Goal: Task Accomplishment & Management: Manage account settings

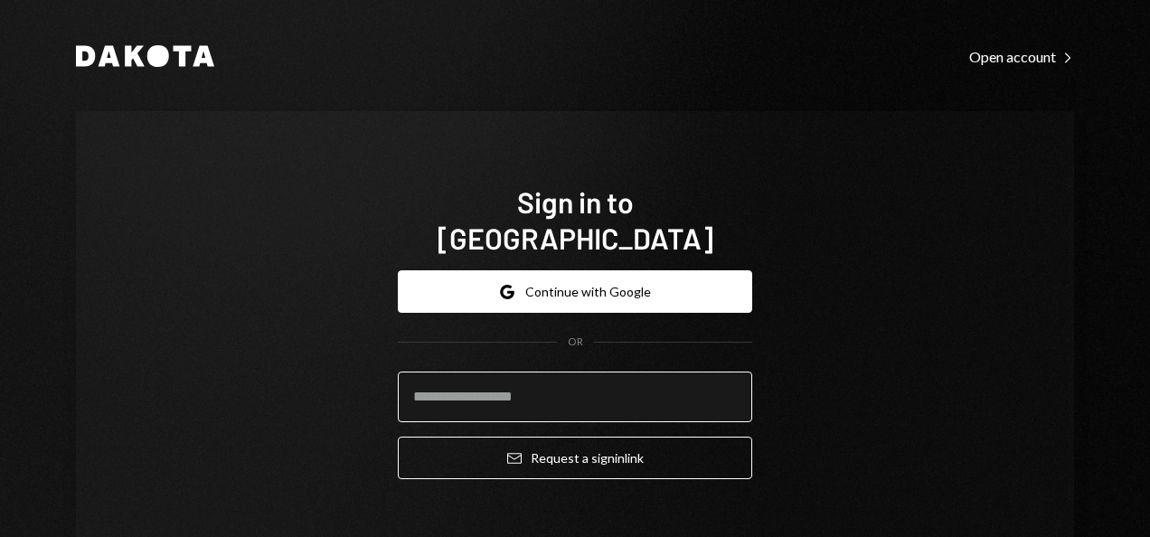
click at [547, 372] on input "email" at bounding box center [575, 397] width 354 height 51
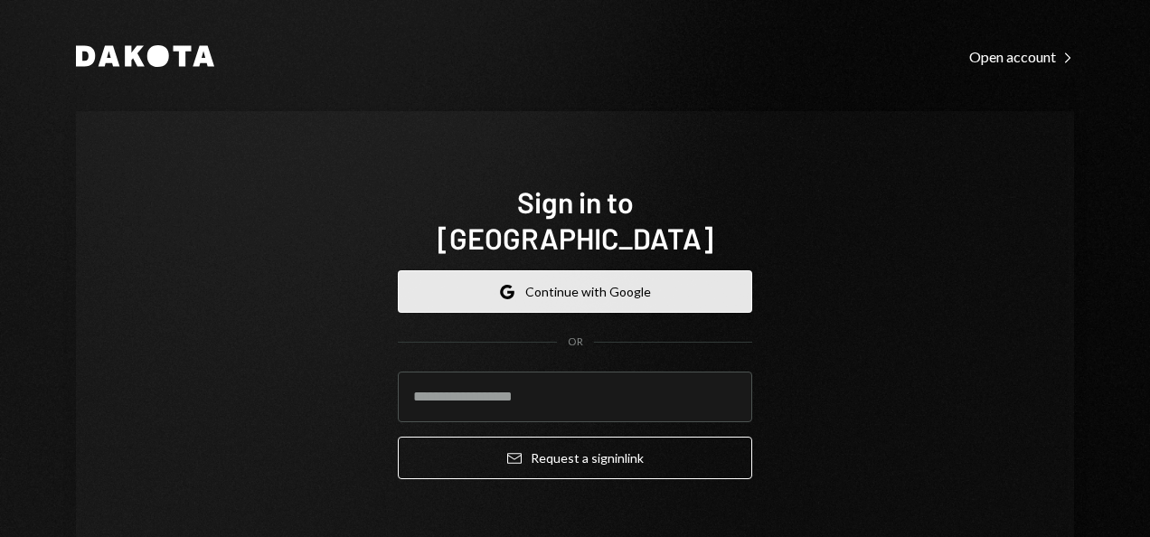
click at [650, 270] on button "Google Continue with Google" at bounding box center [575, 291] width 354 height 42
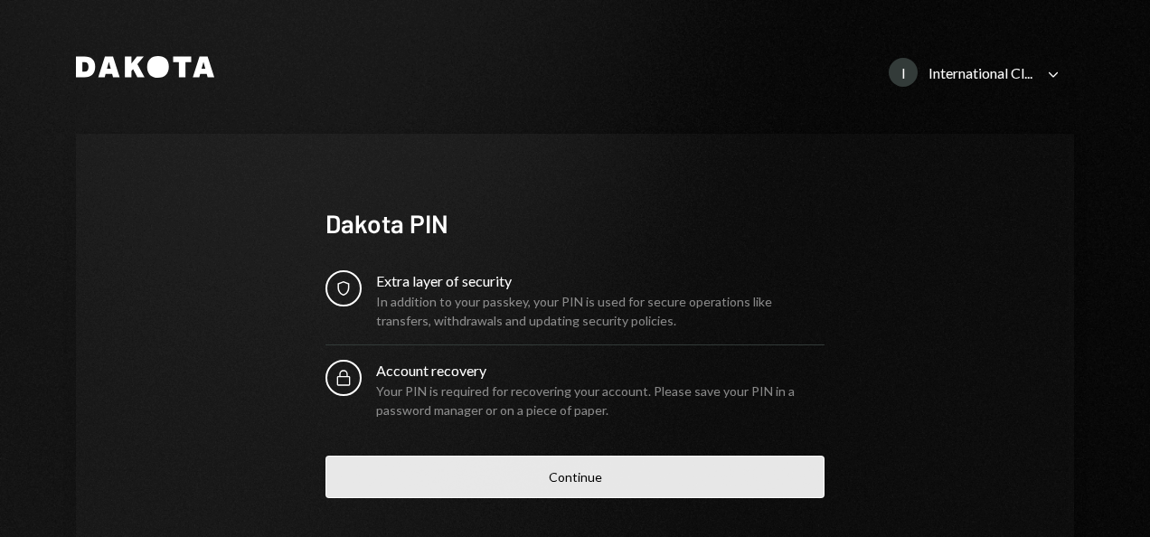
click at [569, 474] on button "Continue" at bounding box center [574, 477] width 499 height 42
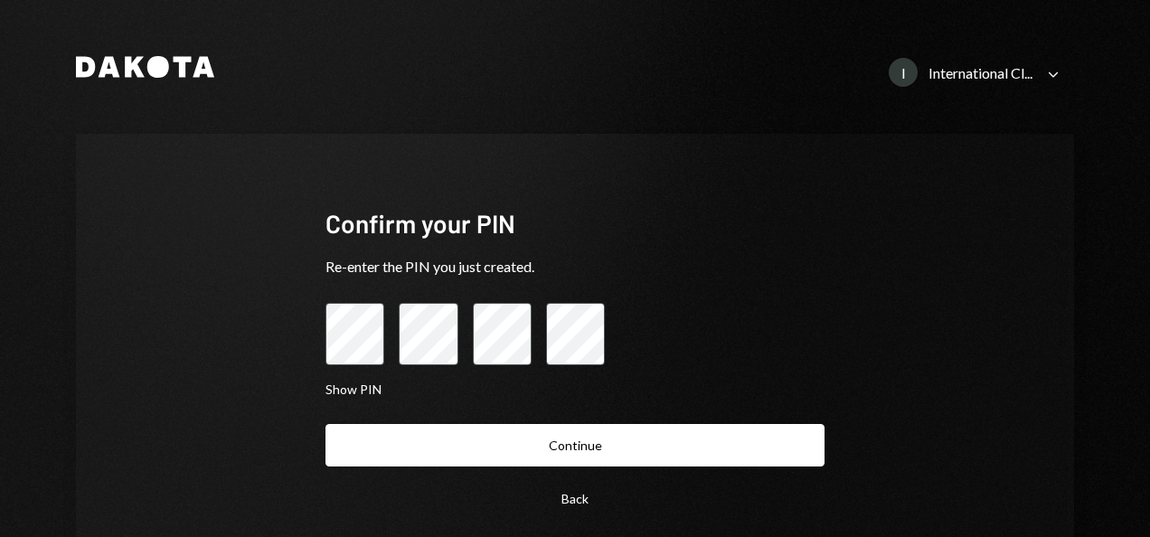
click at [325, 424] on button "Continue" at bounding box center [574, 445] width 499 height 42
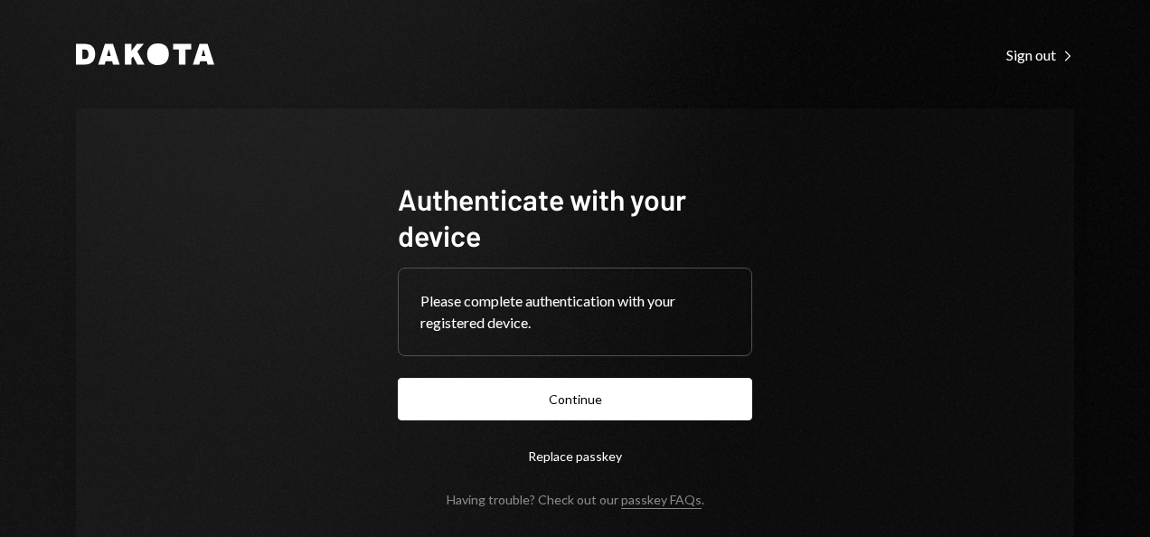
click at [398, 378] on button "Continue" at bounding box center [575, 399] width 354 height 42
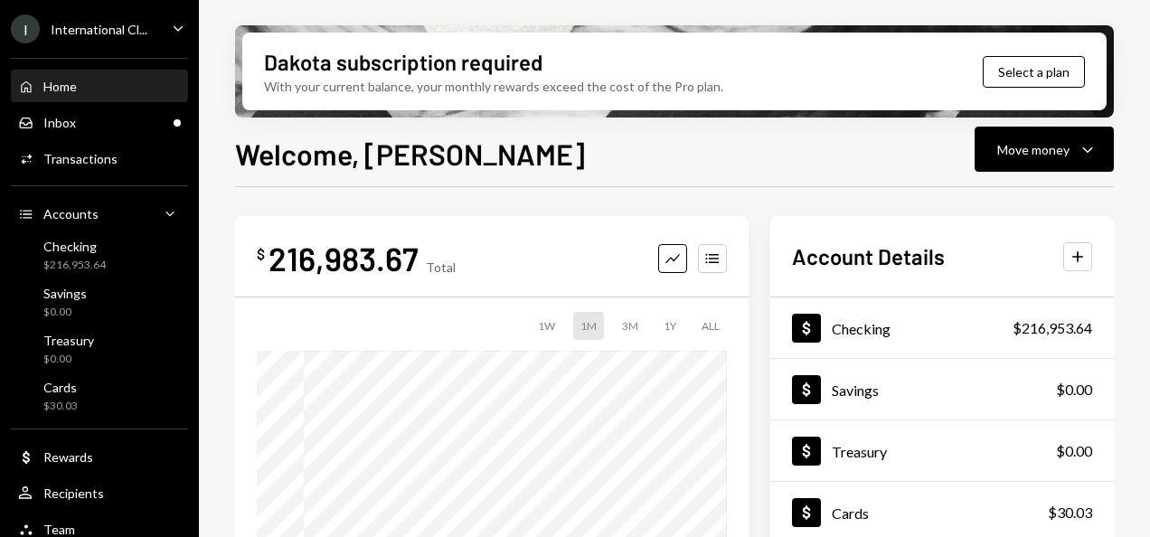
click at [114, 34] on div "International Cl..." at bounding box center [99, 29] width 97 height 15
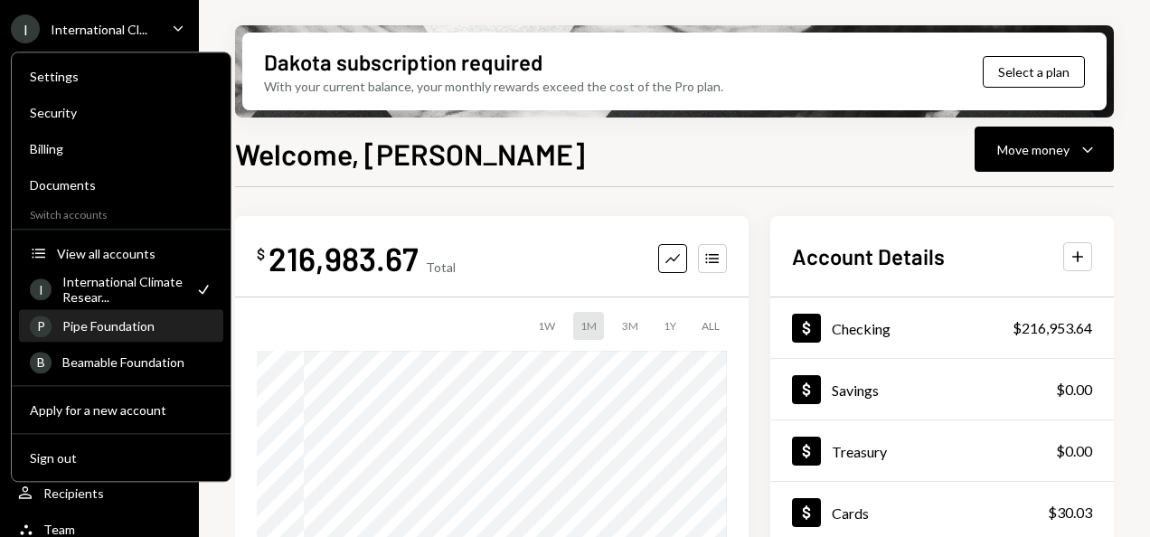
click at [97, 327] on div "Pipe Foundation" at bounding box center [137, 325] width 150 height 15
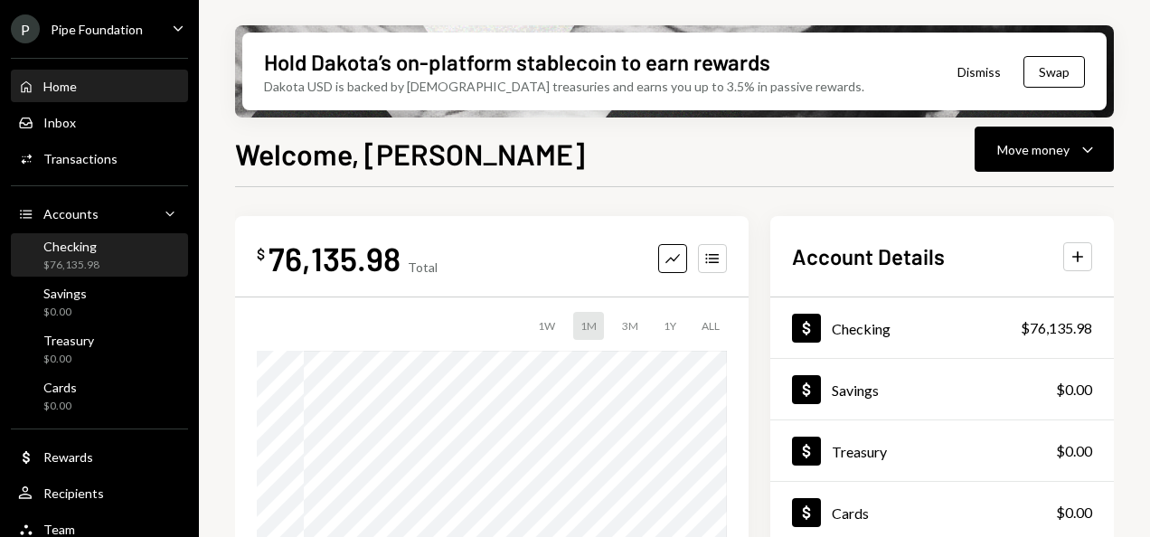
click at [121, 267] on div "Checking $76,135.98" at bounding box center [99, 256] width 163 height 34
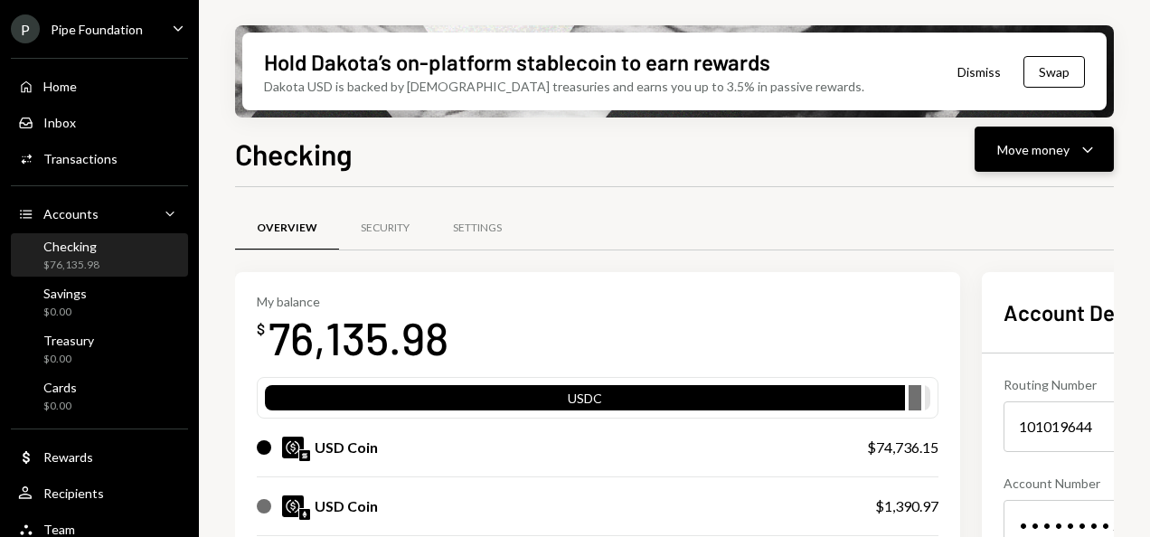
click at [1061, 140] on div "Move money" at bounding box center [1033, 149] width 72 height 19
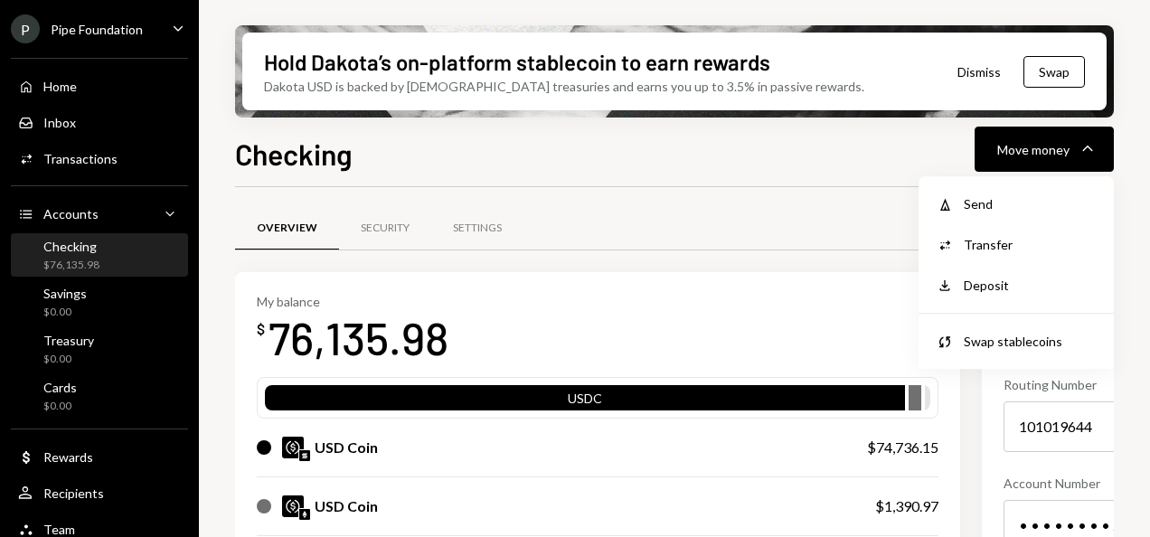
click at [118, 14] on div "P Pipe Foundation" at bounding box center [77, 28] width 132 height 29
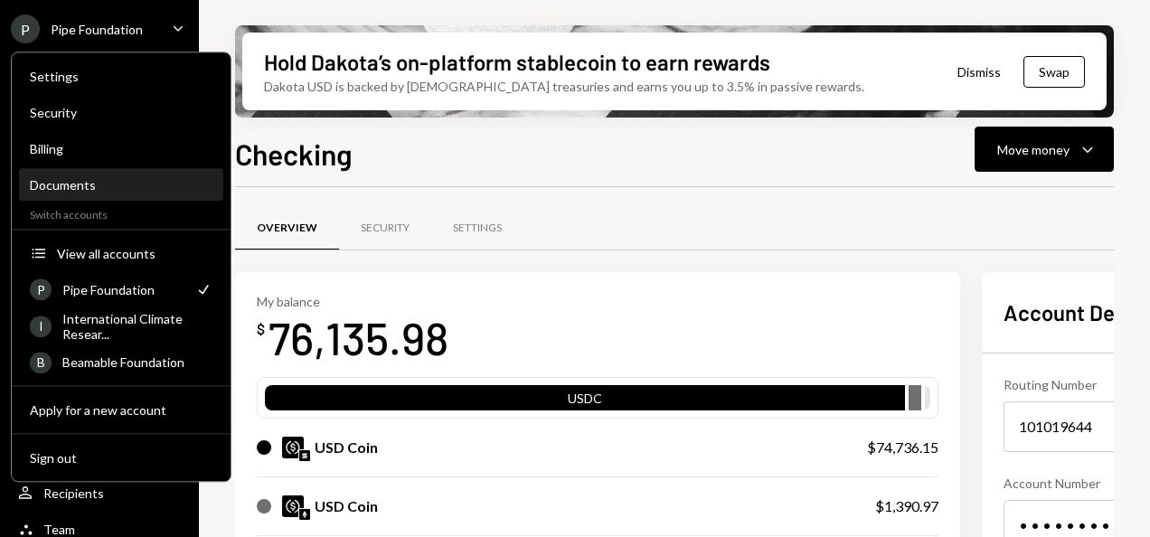
click at [117, 182] on div "Documents" at bounding box center [121, 184] width 183 height 15
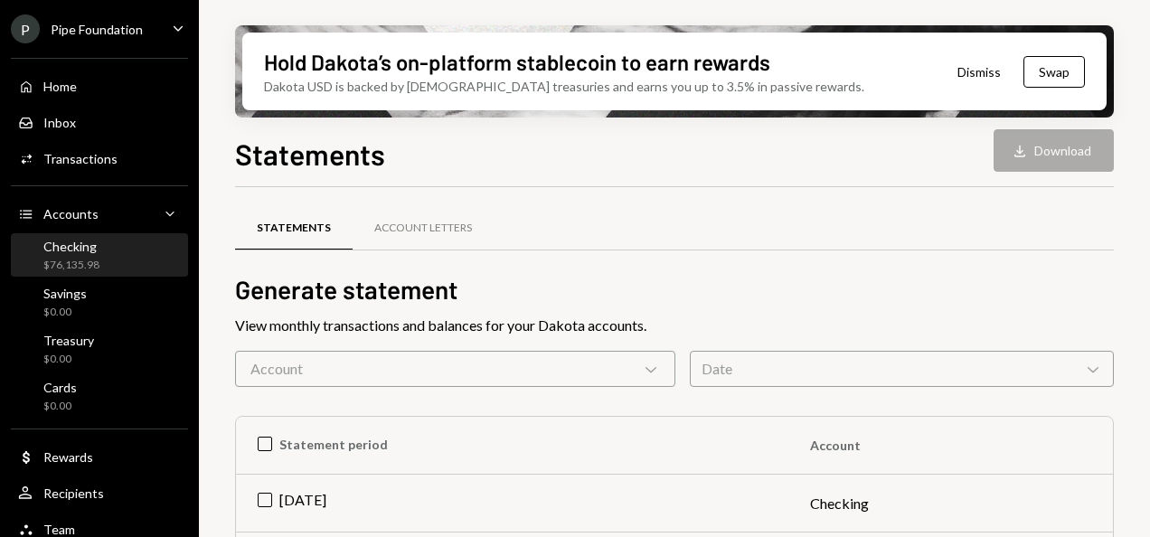
click at [123, 263] on div "Checking $76,135.98" at bounding box center [99, 256] width 163 height 34
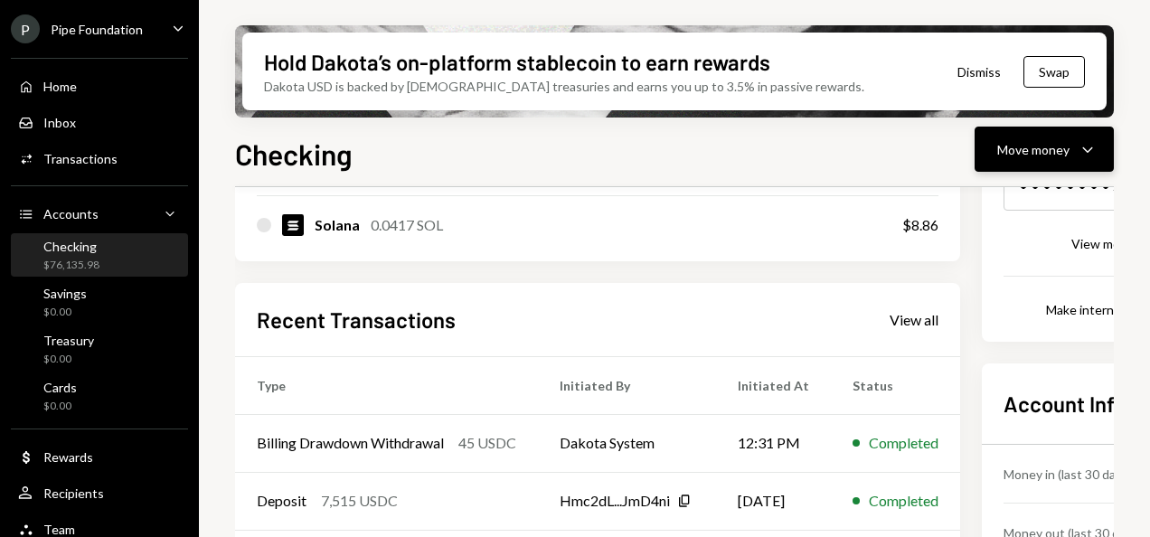
scroll to position [249, 0]
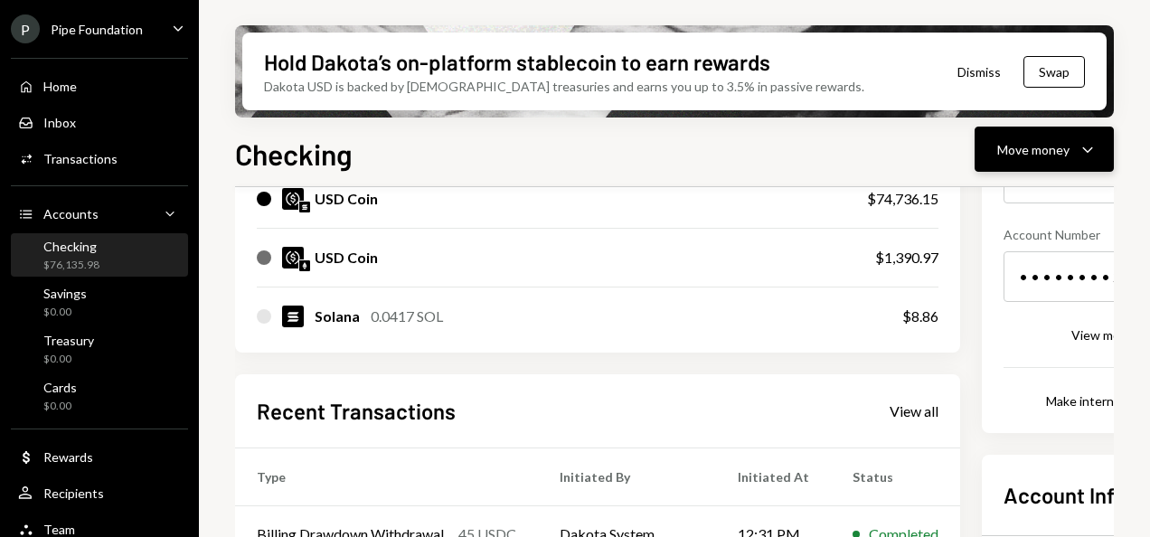
click at [1025, 148] on div "Move money" at bounding box center [1033, 149] width 72 height 19
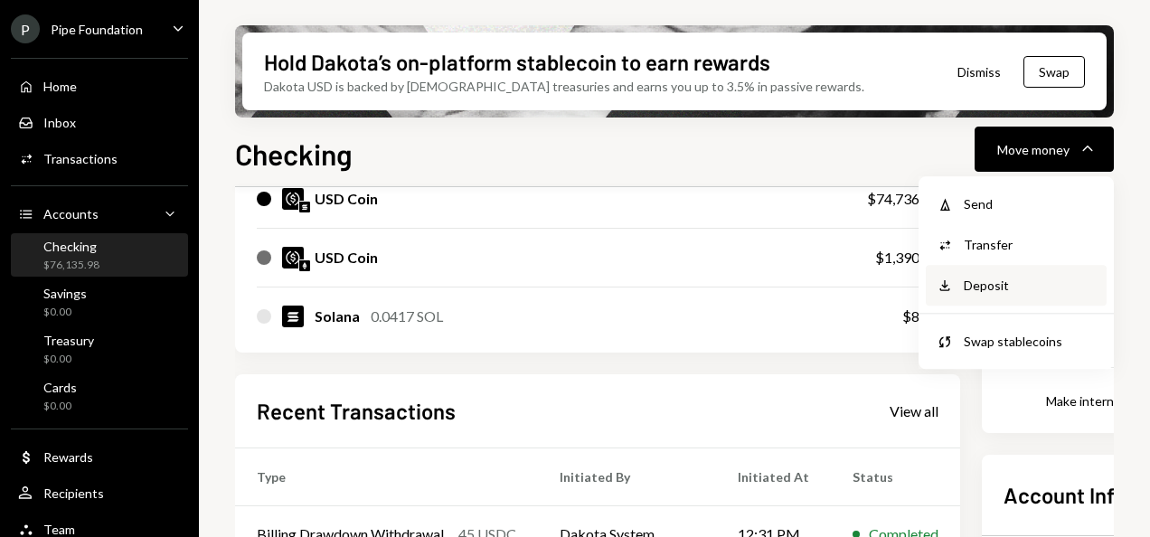
click at [1009, 278] on div "Deposit" at bounding box center [1030, 285] width 132 height 19
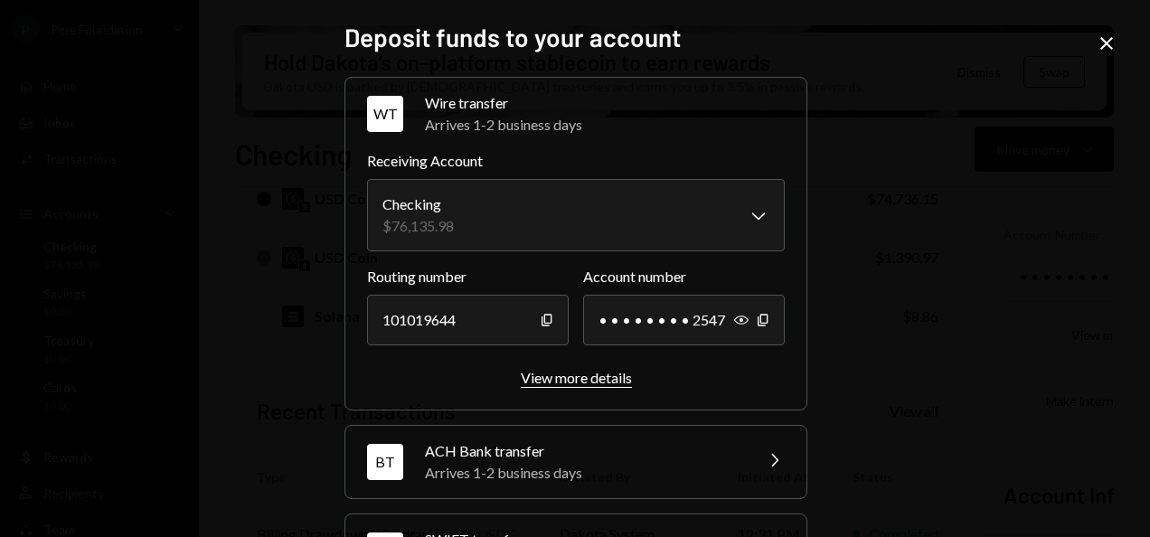
click at [590, 369] on div "View more details" at bounding box center [576, 377] width 111 height 17
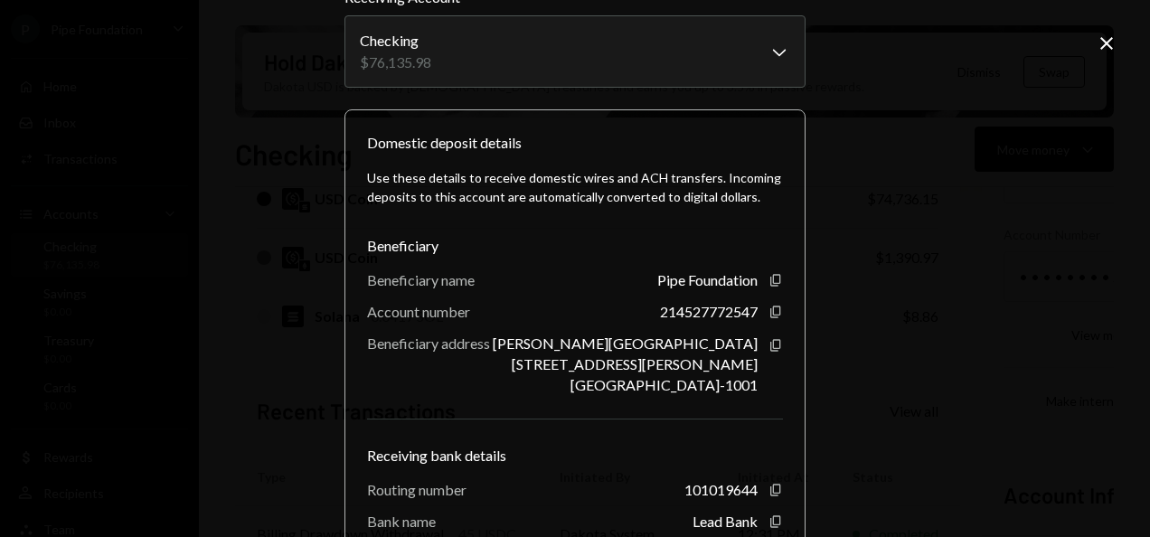
scroll to position [181, 0]
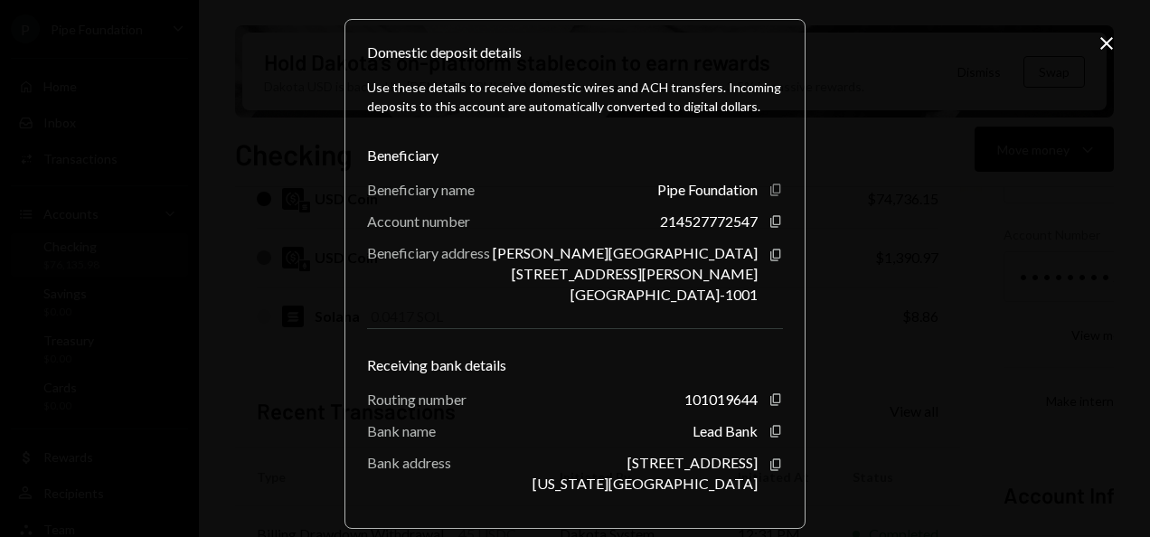
click at [768, 187] on icon "Copy" at bounding box center [775, 190] width 14 height 14
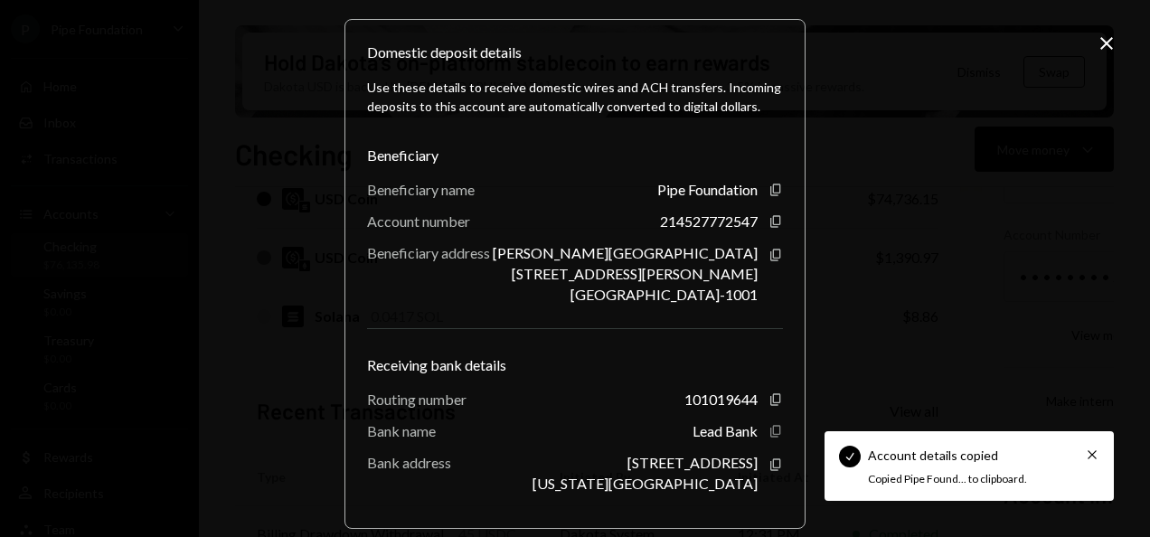
click at [770, 428] on icon "Copy" at bounding box center [775, 431] width 14 height 14
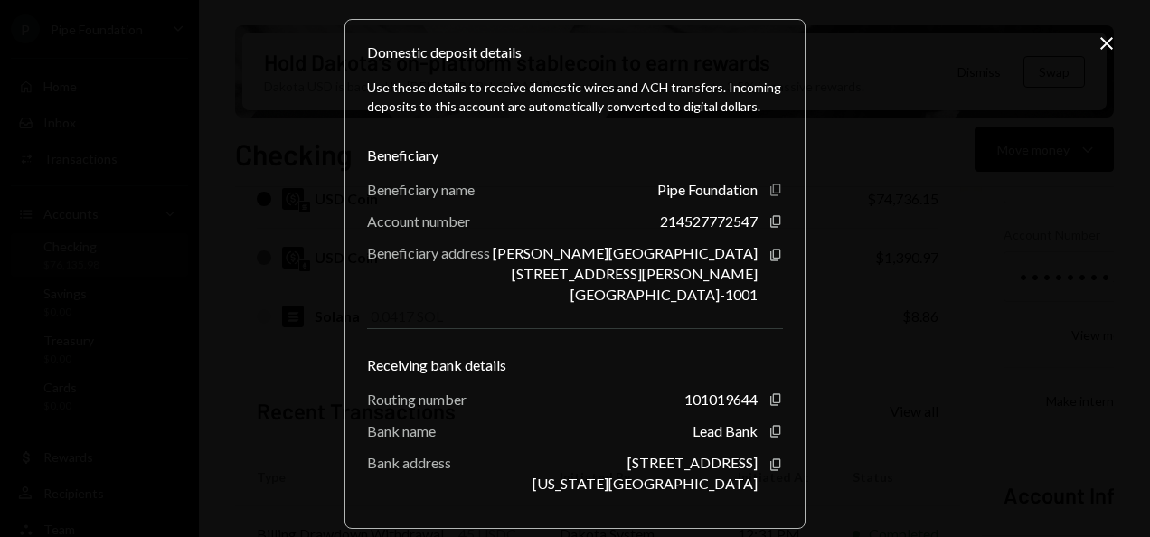
click at [776, 190] on icon "Copy" at bounding box center [775, 190] width 14 height 14
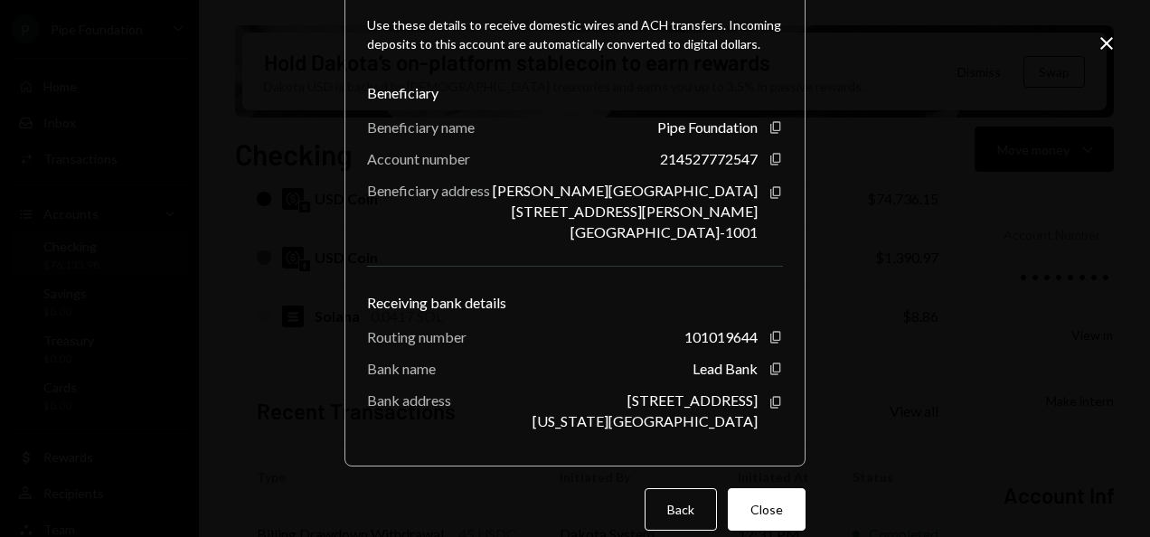
scroll to position [267, 0]
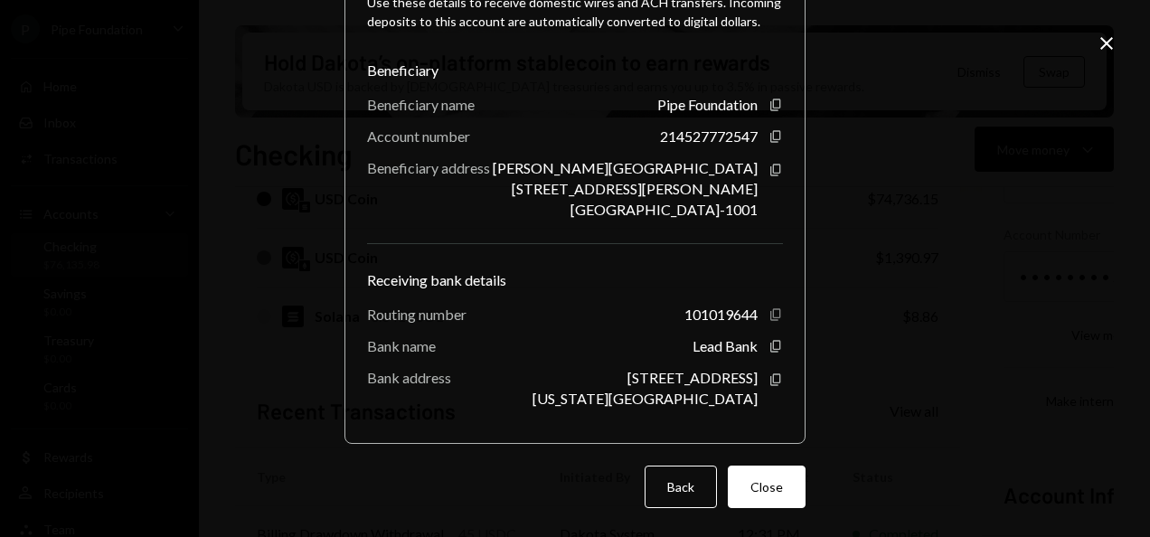
click at [770, 316] on icon "button" at bounding box center [775, 314] width 10 height 12
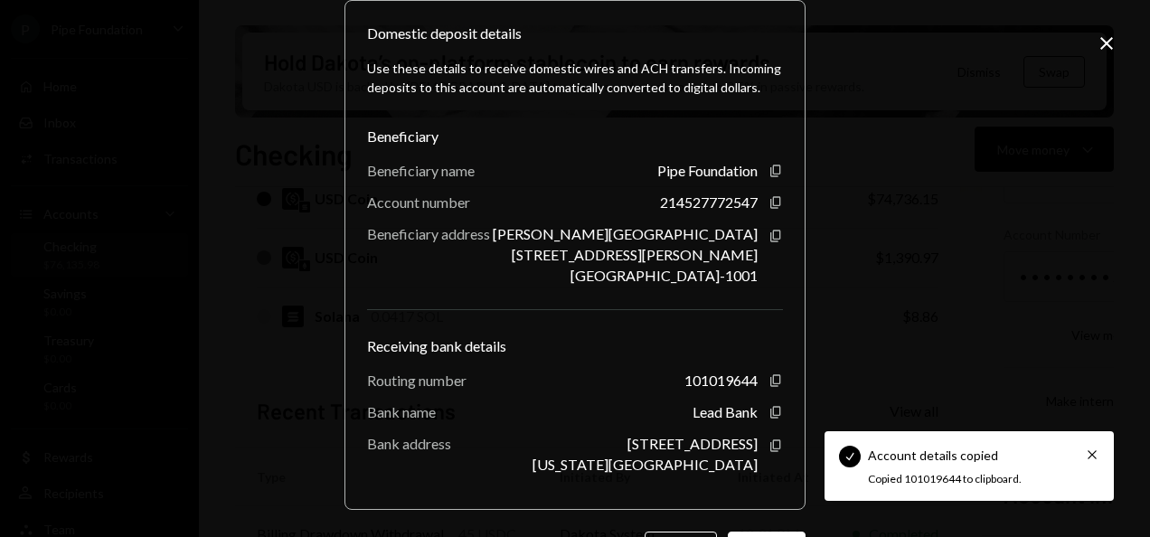
scroll to position [176, 0]
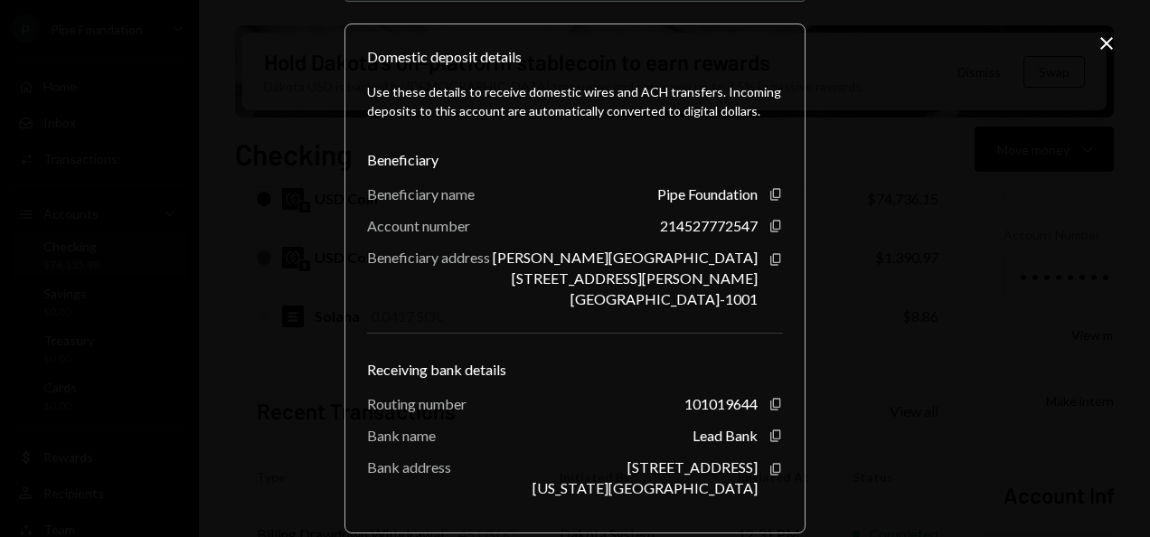
click at [1100, 43] on icon "Close" at bounding box center [1107, 44] width 22 height 22
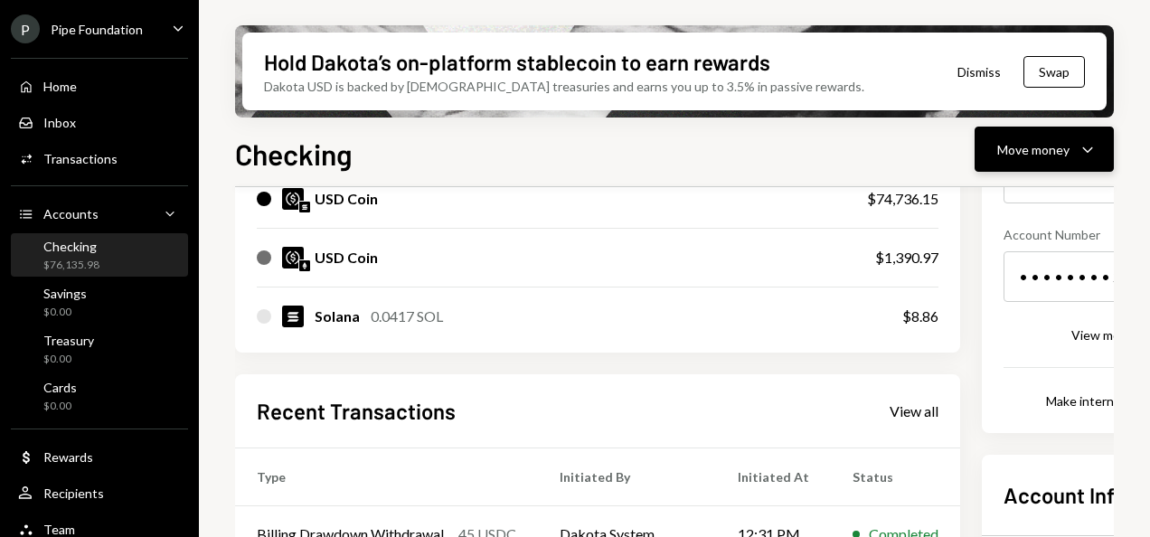
click at [1043, 142] on div "Move money" at bounding box center [1033, 149] width 72 height 19
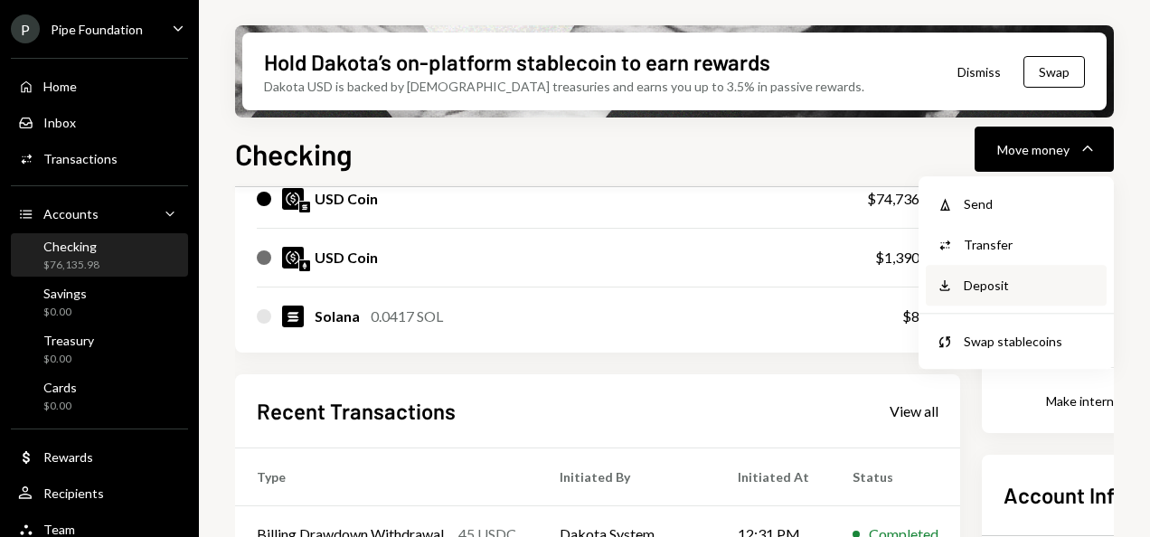
click at [1020, 296] on div "Deposit Deposit" at bounding box center [1016, 285] width 181 height 41
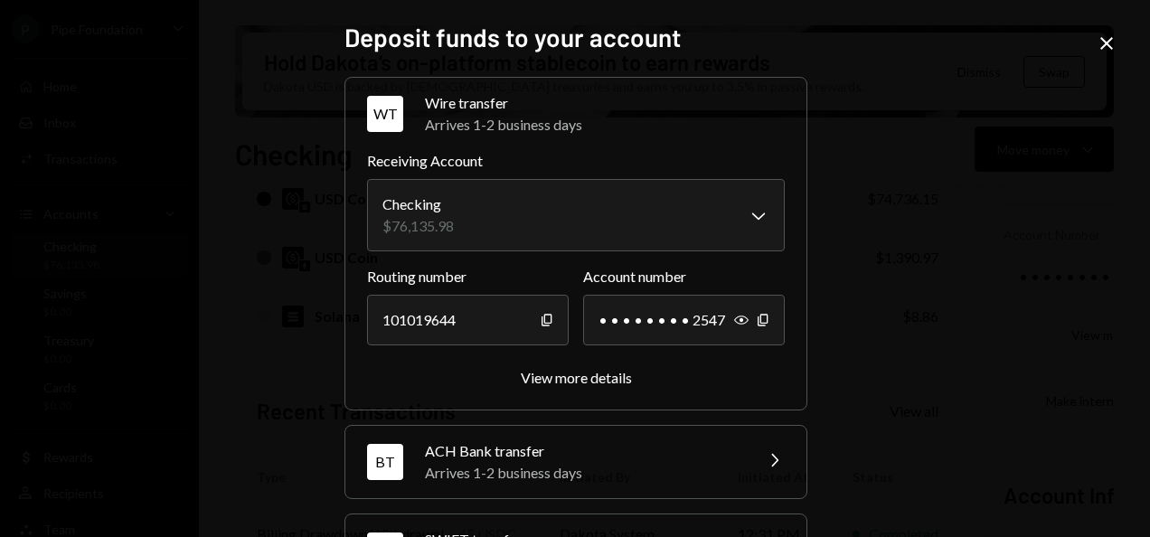
scroll to position [90, 0]
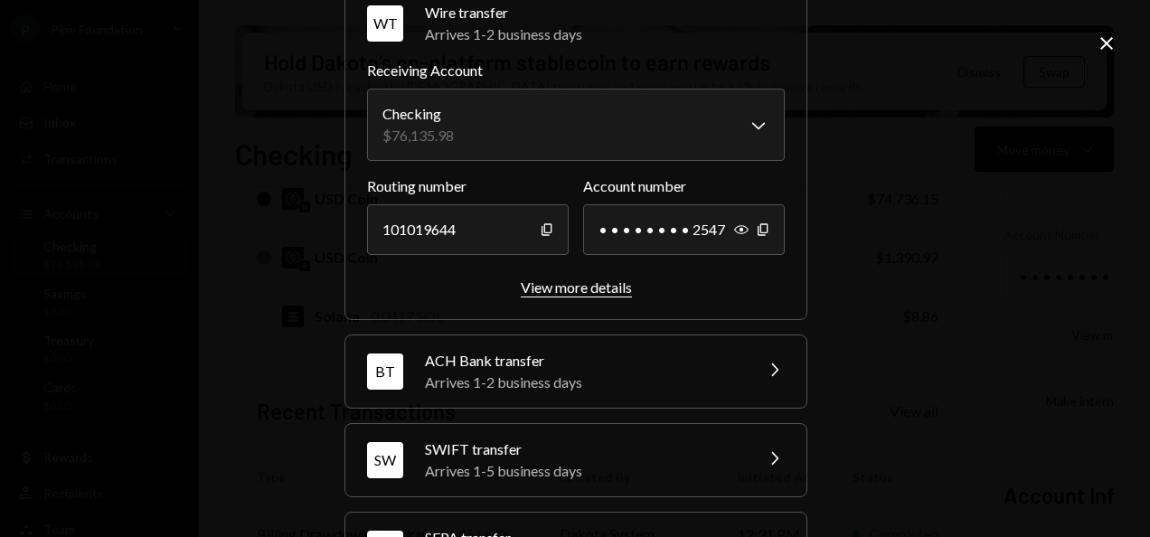
click at [600, 288] on div "View more details" at bounding box center [576, 286] width 111 height 17
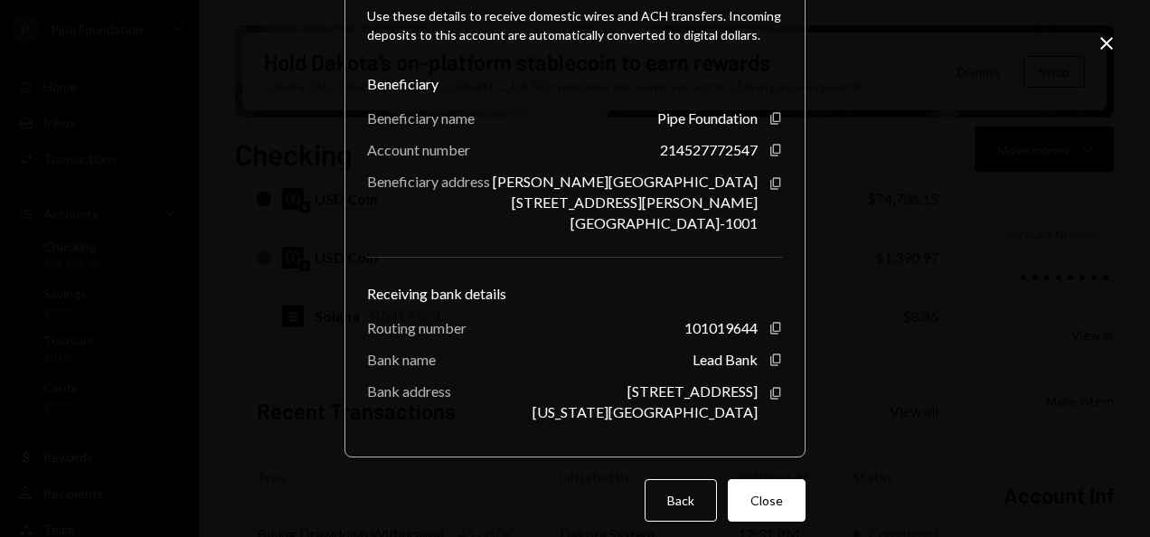
scroll to position [267, 0]
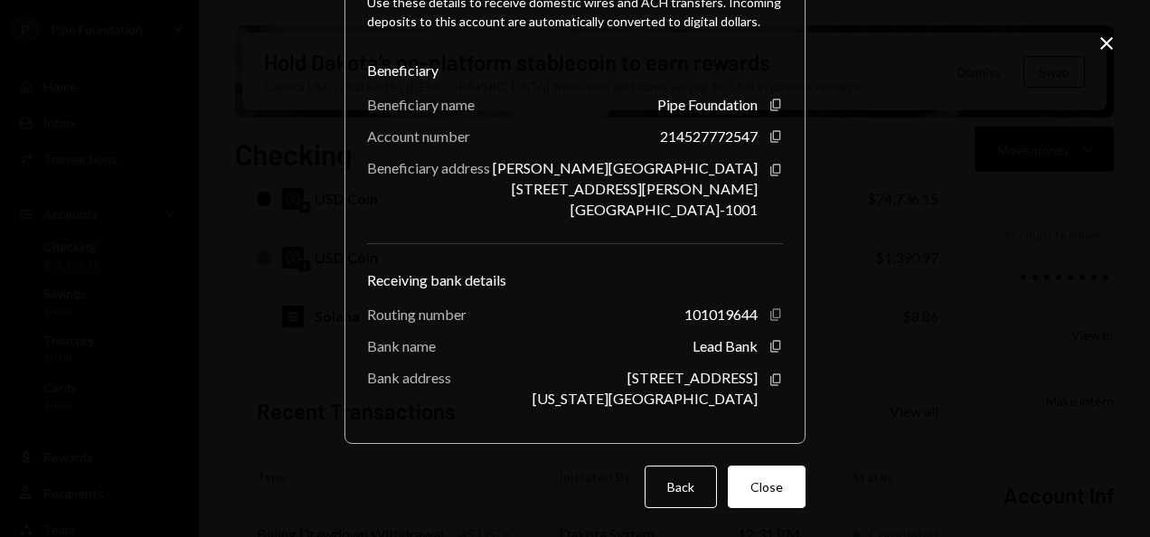
click at [773, 310] on icon "Copy" at bounding box center [775, 314] width 14 height 14
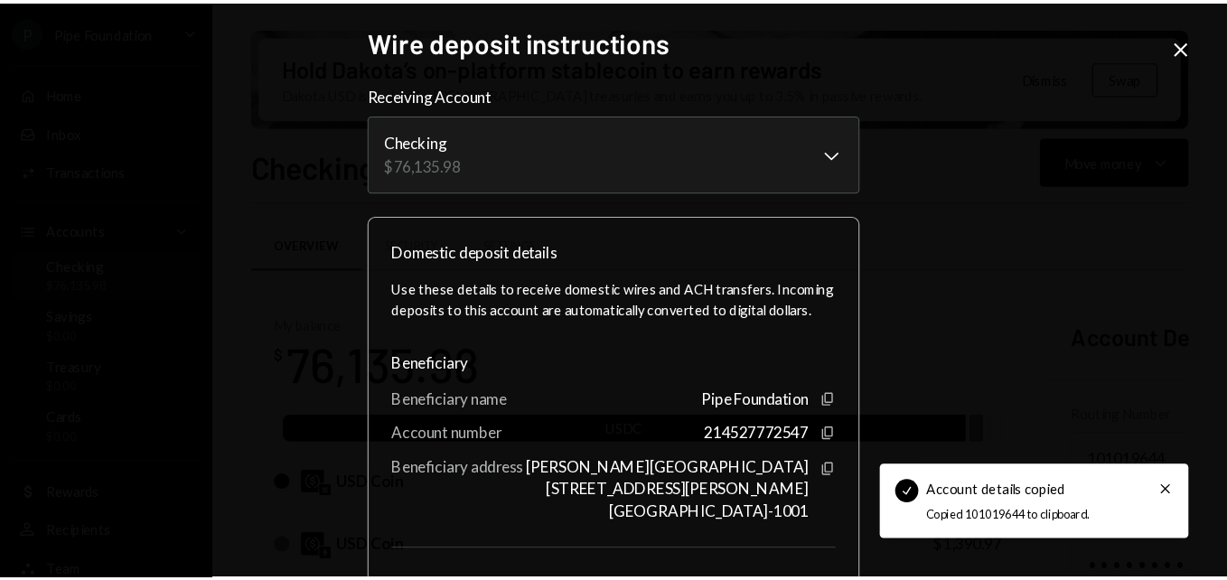
scroll to position [267, 0]
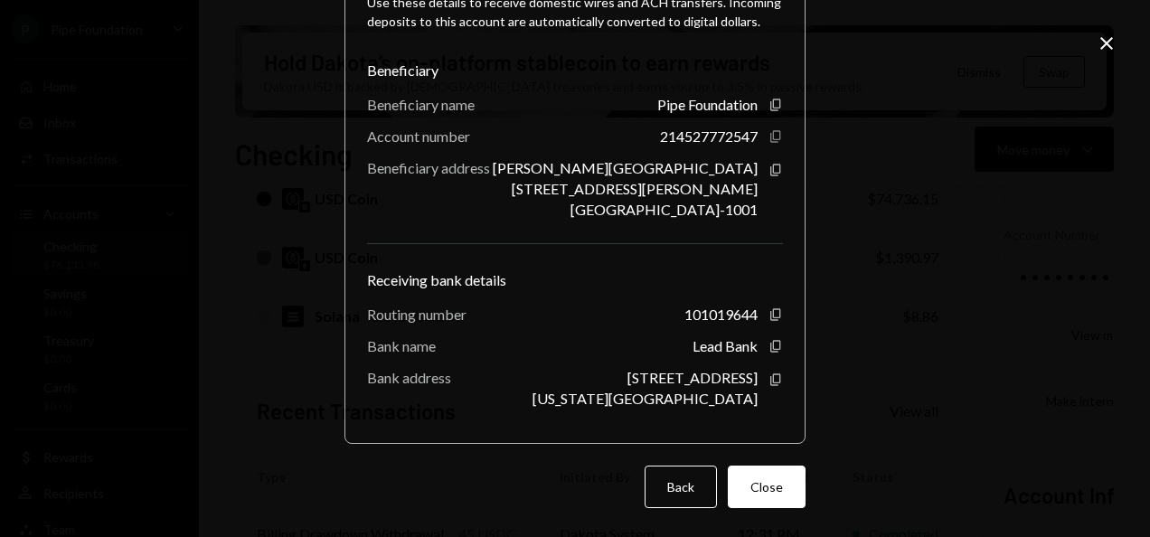
click at [770, 134] on icon "Copy" at bounding box center [775, 136] width 14 height 14
drag, startPoint x: 769, startPoint y: 309, endPoint x: 790, endPoint y: 298, distance: 23.4
click at [770, 309] on icon "button" at bounding box center [775, 314] width 10 height 12
click at [775, 380] on icon "Copy" at bounding box center [775, 379] width 14 height 14
click at [772, 166] on icon "Copy" at bounding box center [775, 170] width 14 height 14
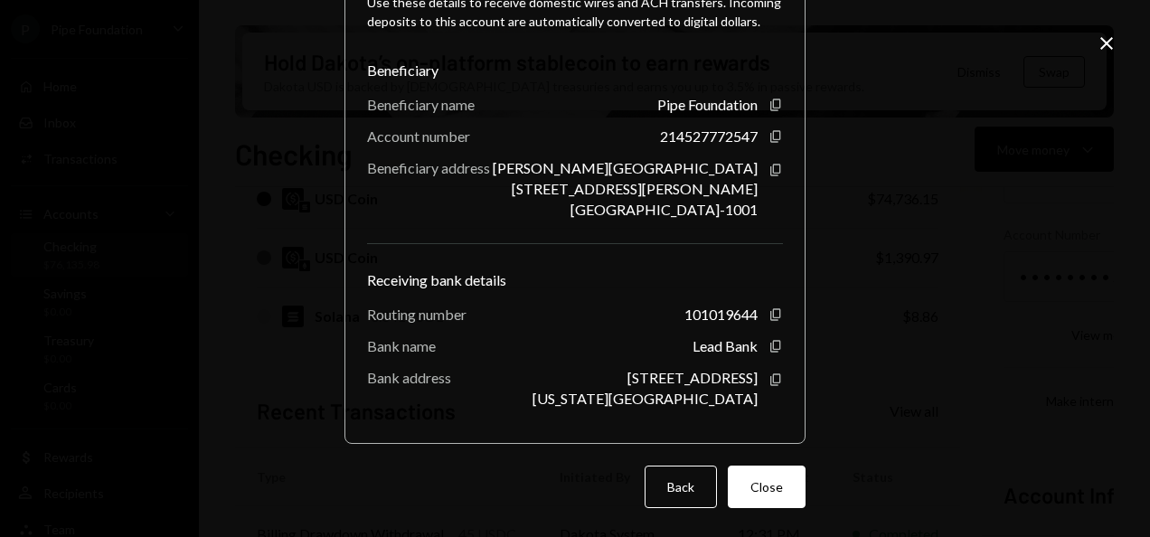
click at [767, 495] on button "Close" at bounding box center [767, 487] width 78 height 42
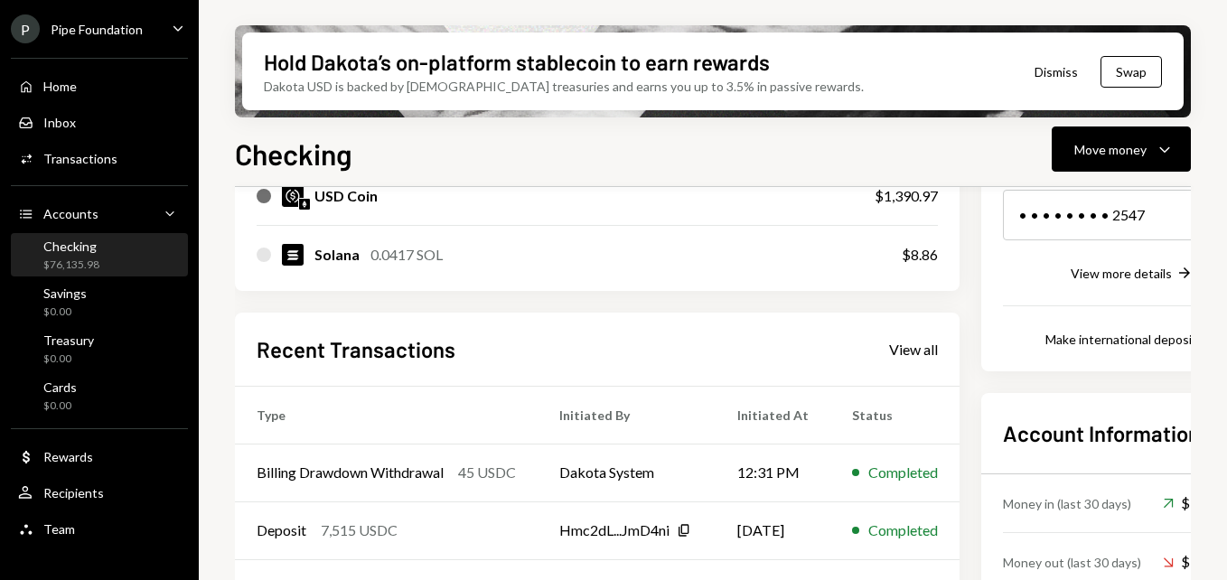
scroll to position [339, 0]
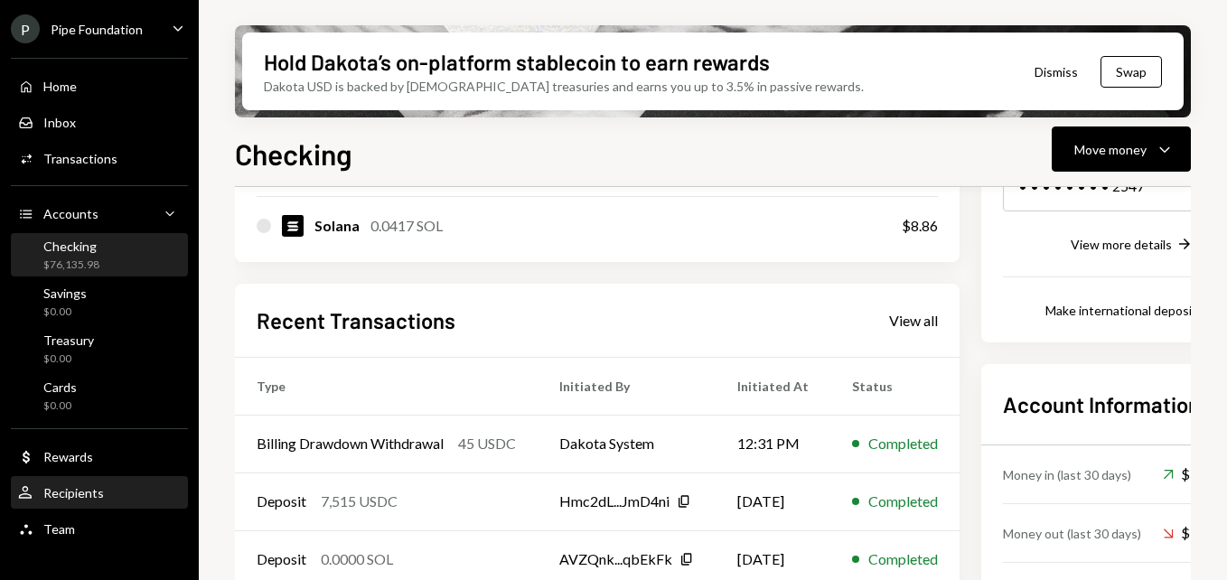
click at [73, 491] on div "Recipients" at bounding box center [73, 492] width 61 height 15
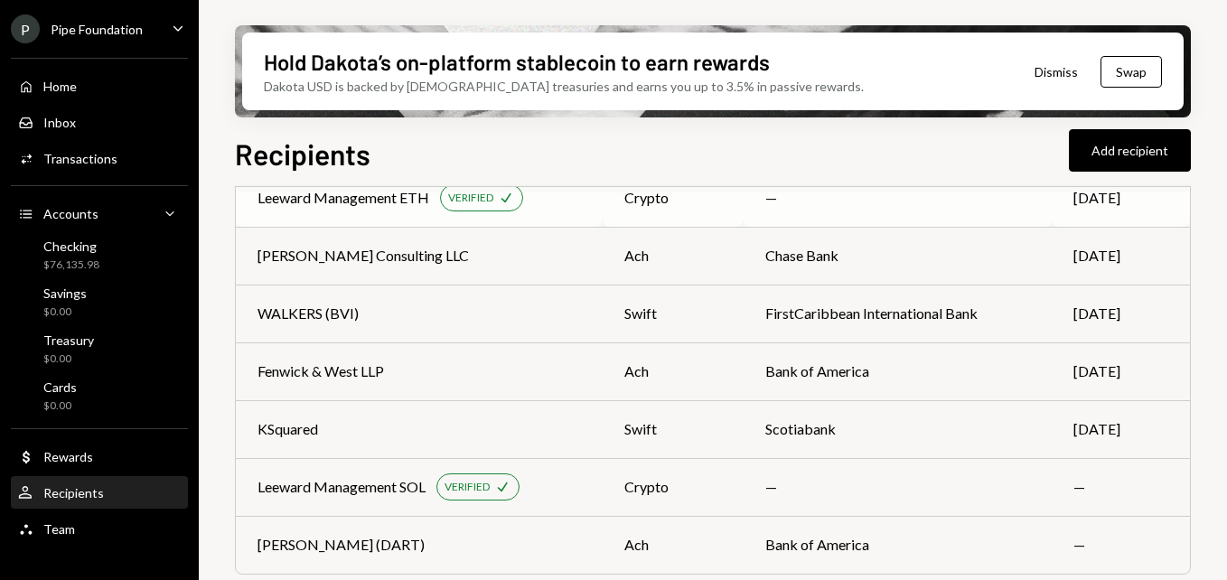
scroll to position [463, 0]
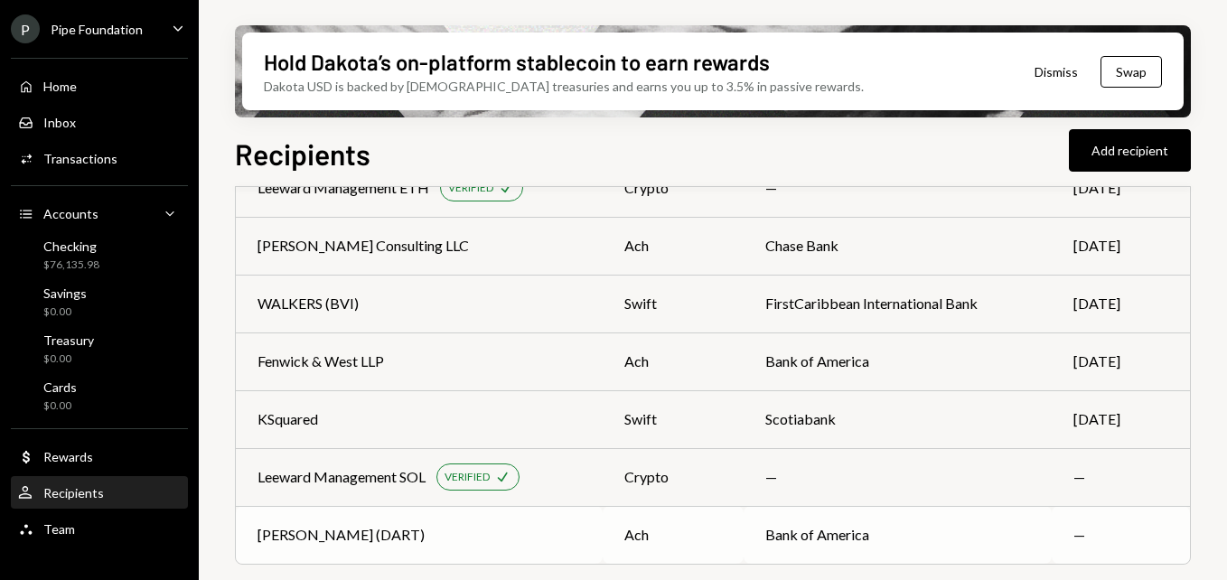
click at [1052, 536] on td "—" at bounding box center [1121, 535] width 138 height 58
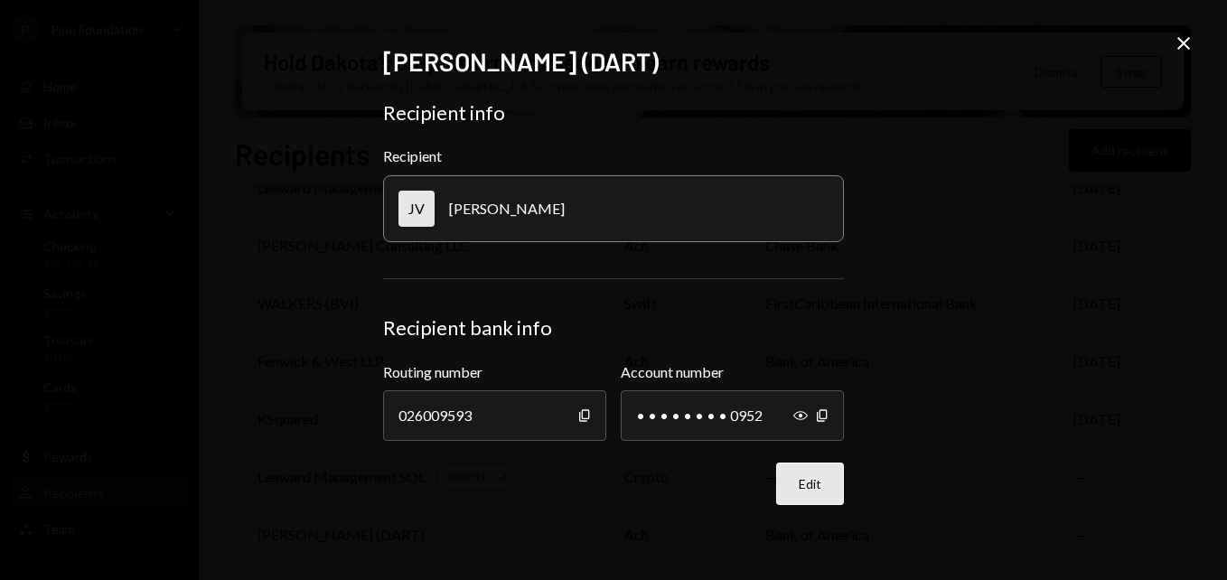
click at [817, 484] on button "Edit" at bounding box center [810, 484] width 68 height 42
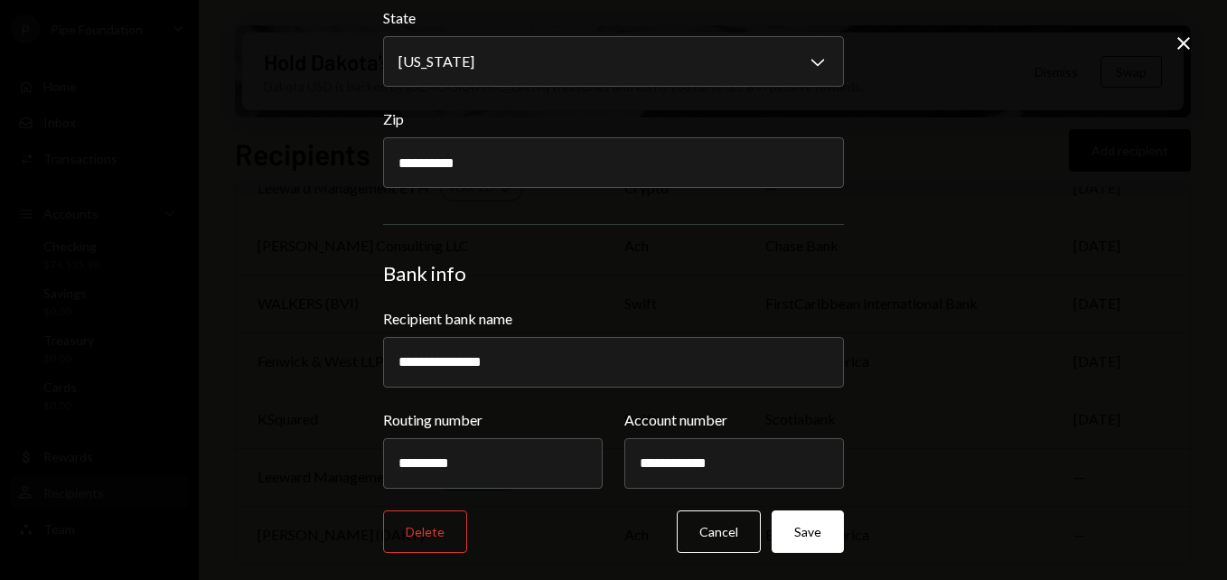
scroll to position [725, 0]
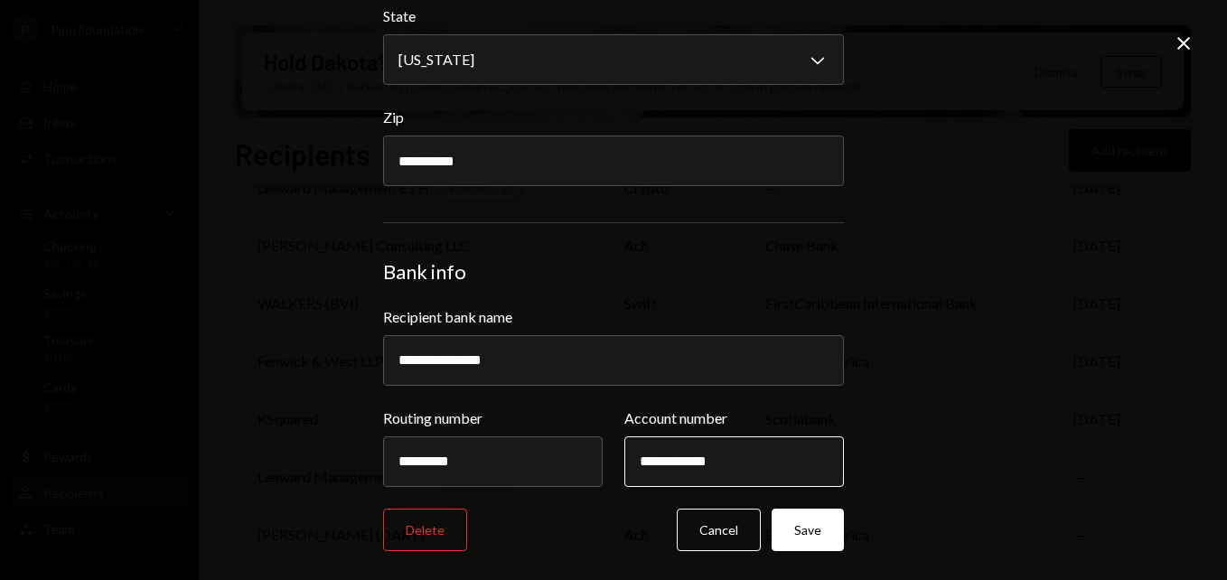
click at [739, 462] on input "**********" at bounding box center [735, 462] width 220 height 51
click at [475, 478] on input "*********" at bounding box center [493, 462] width 220 height 51
paste input "text"
type input "*********"
click at [824, 536] on button "Save" at bounding box center [808, 530] width 72 height 42
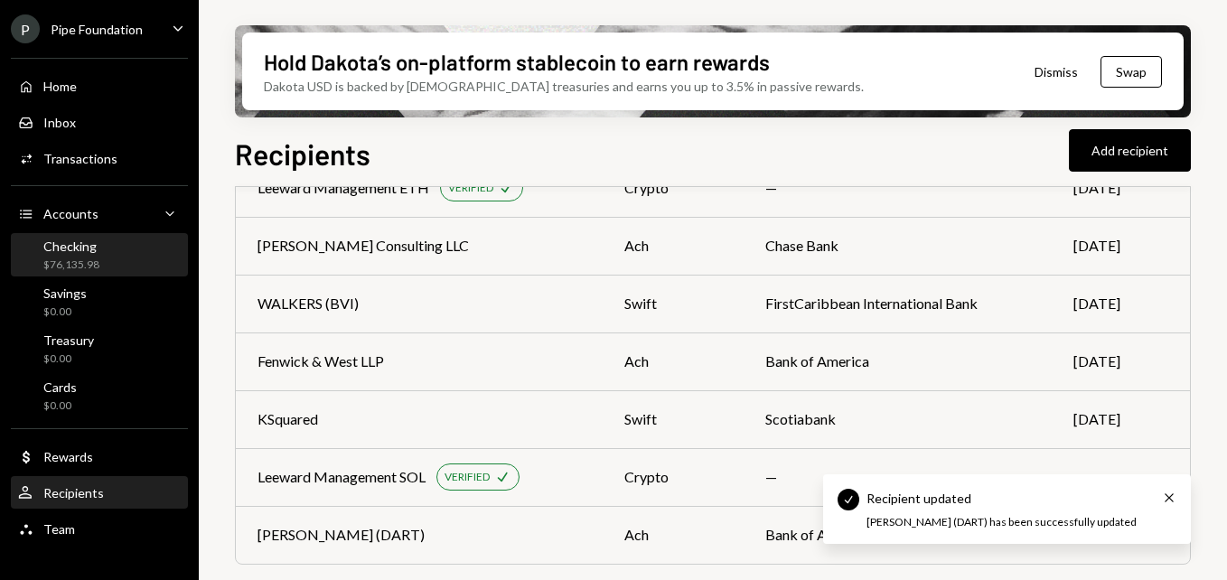
click at [96, 251] on div "Checking" at bounding box center [71, 246] width 56 height 15
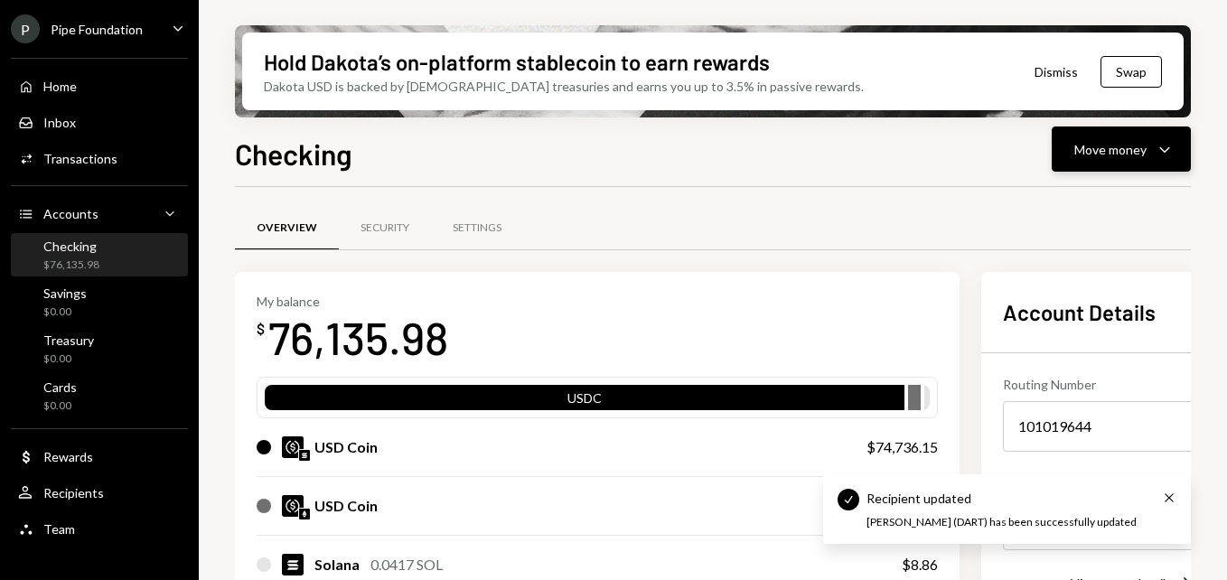
click at [1103, 160] on button "Move money Caret Down" at bounding box center [1121, 149] width 139 height 45
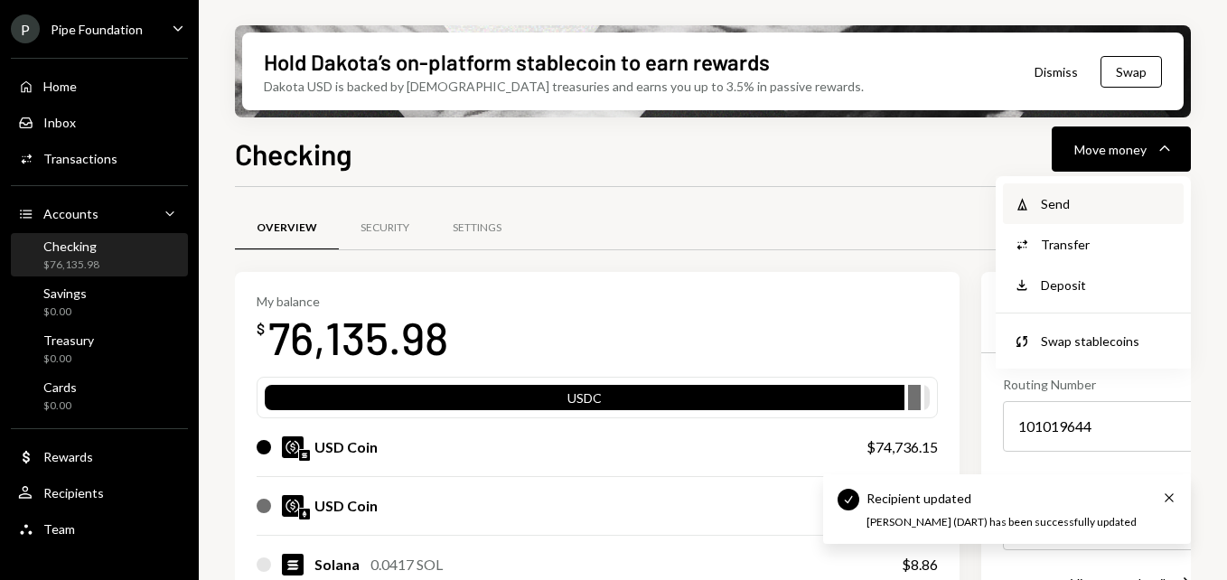
click at [1079, 193] on div "Withdraw Send" at bounding box center [1093, 203] width 181 height 41
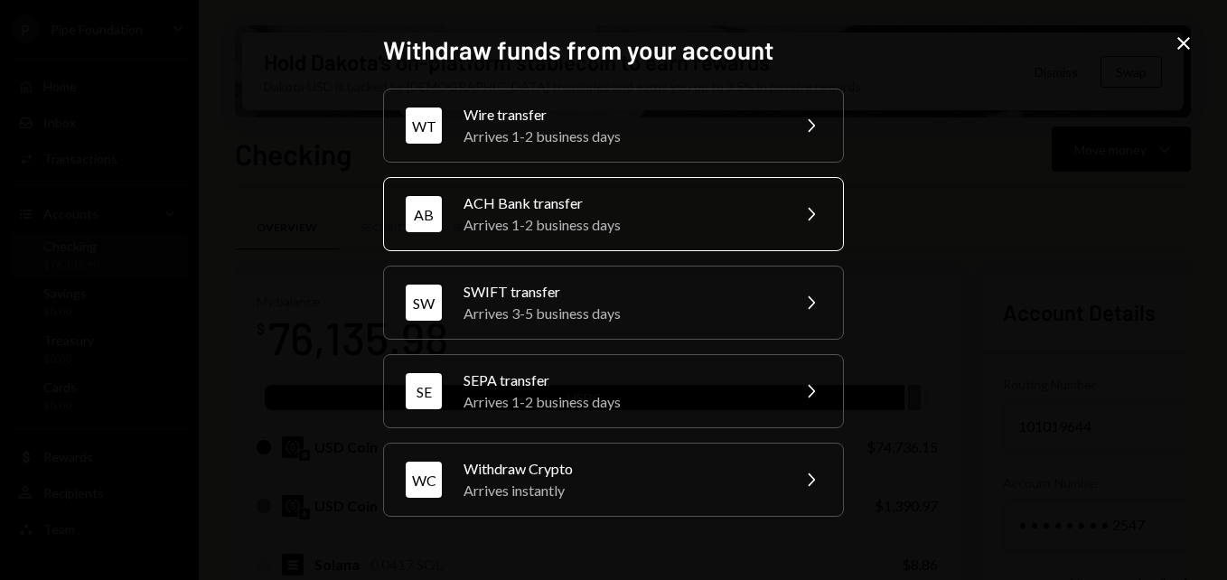
click at [589, 216] on div "Arrives 1-2 business days" at bounding box center [621, 225] width 315 height 22
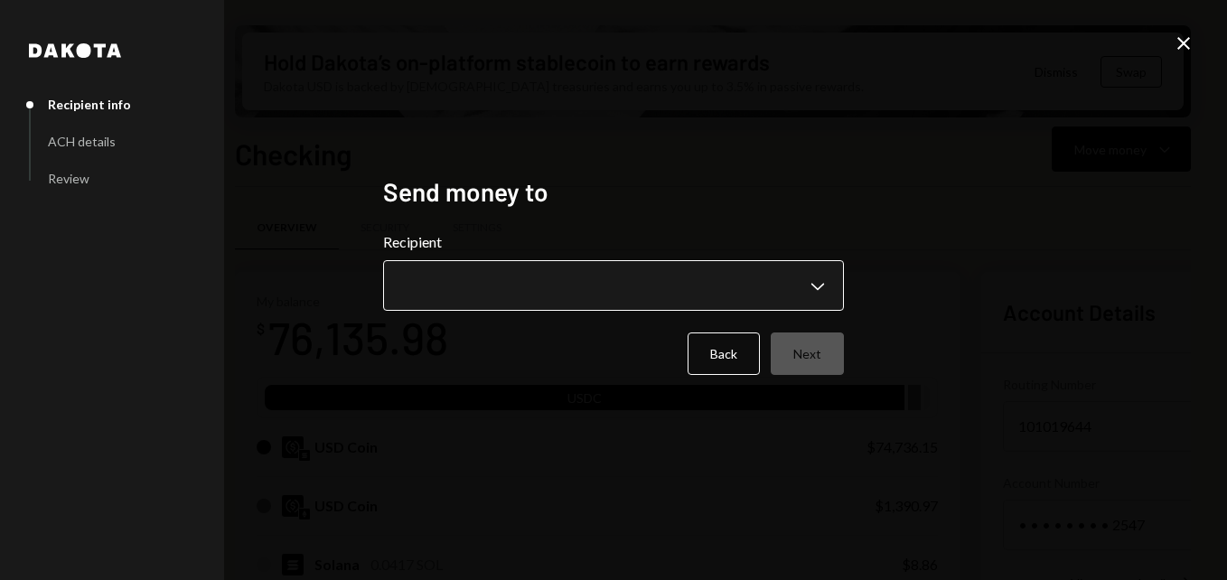
click at [577, 263] on body "P Pipe Foundation Caret Down Home Home Inbox Inbox Activities Transactions Acco…" at bounding box center [613, 290] width 1227 height 580
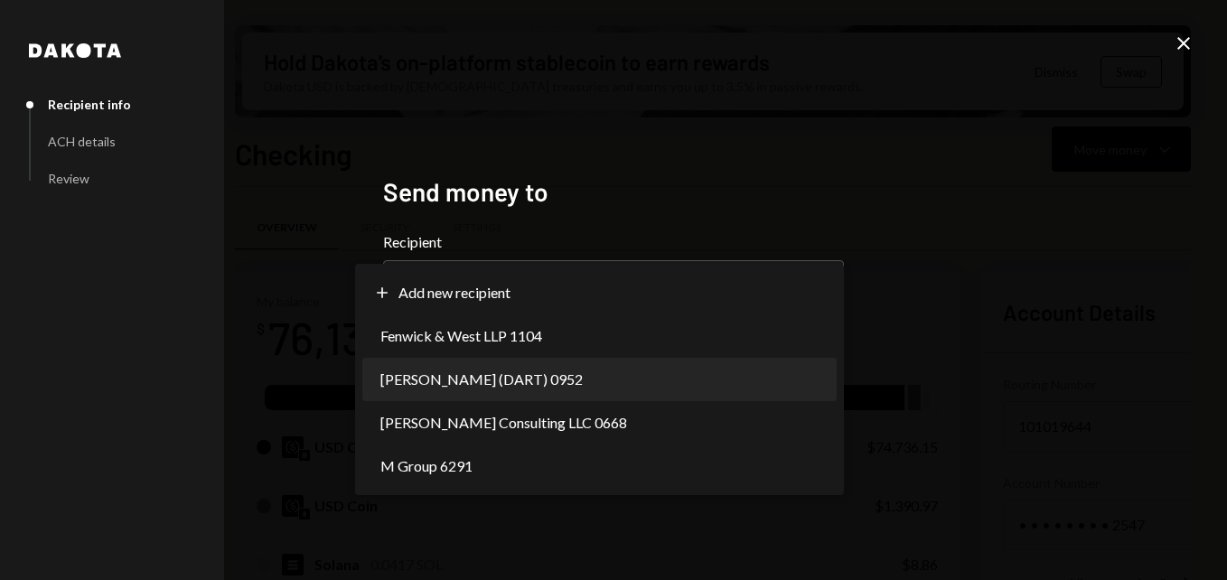
select select "**********"
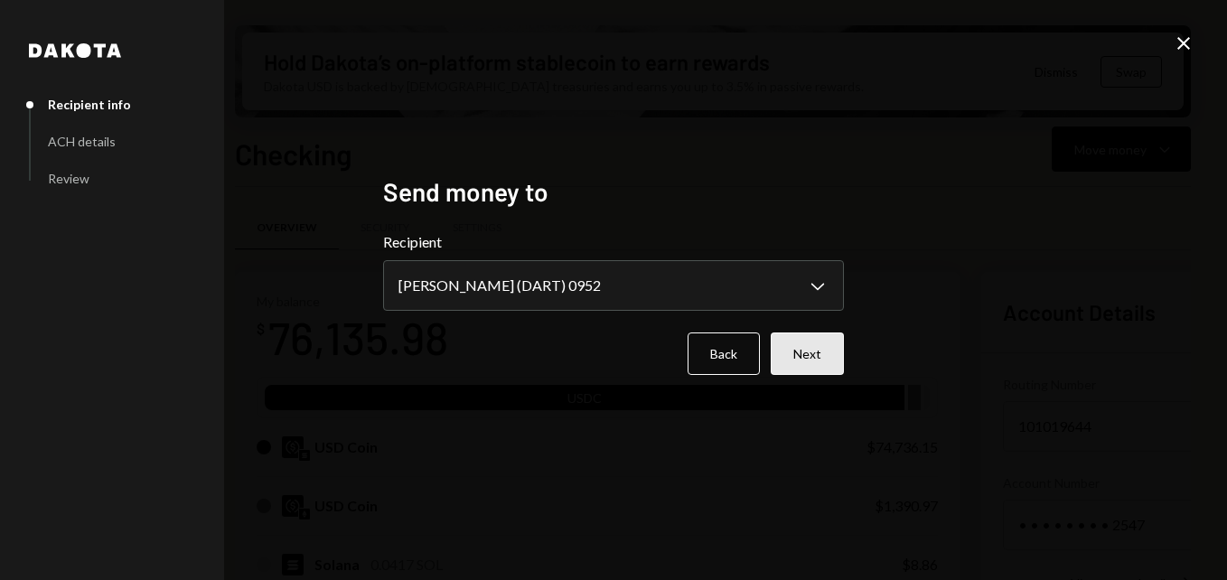
click at [819, 357] on button "Next" at bounding box center [807, 354] width 73 height 42
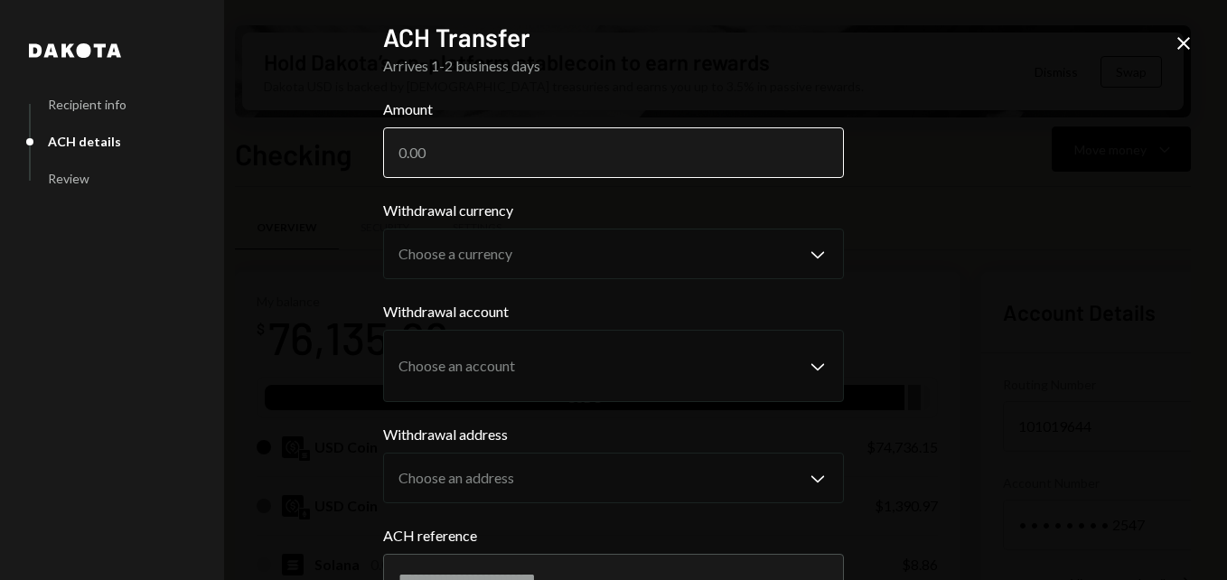
click at [481, 165] on input "Amount" at bounding box center [613, 152] width 461 height 51
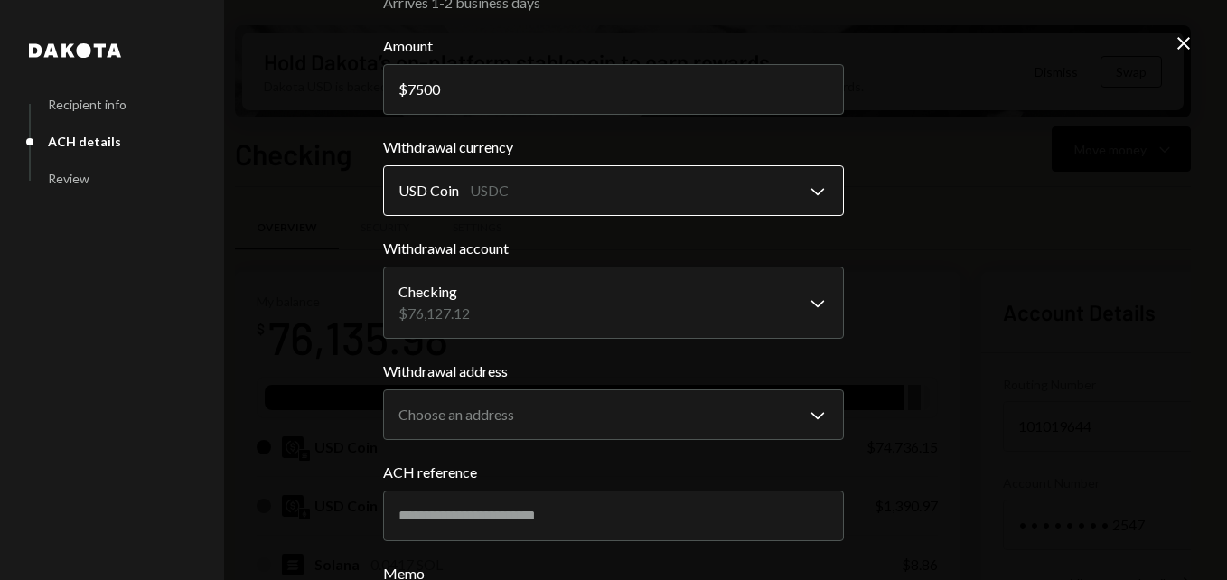
scroll to position [181, 0]
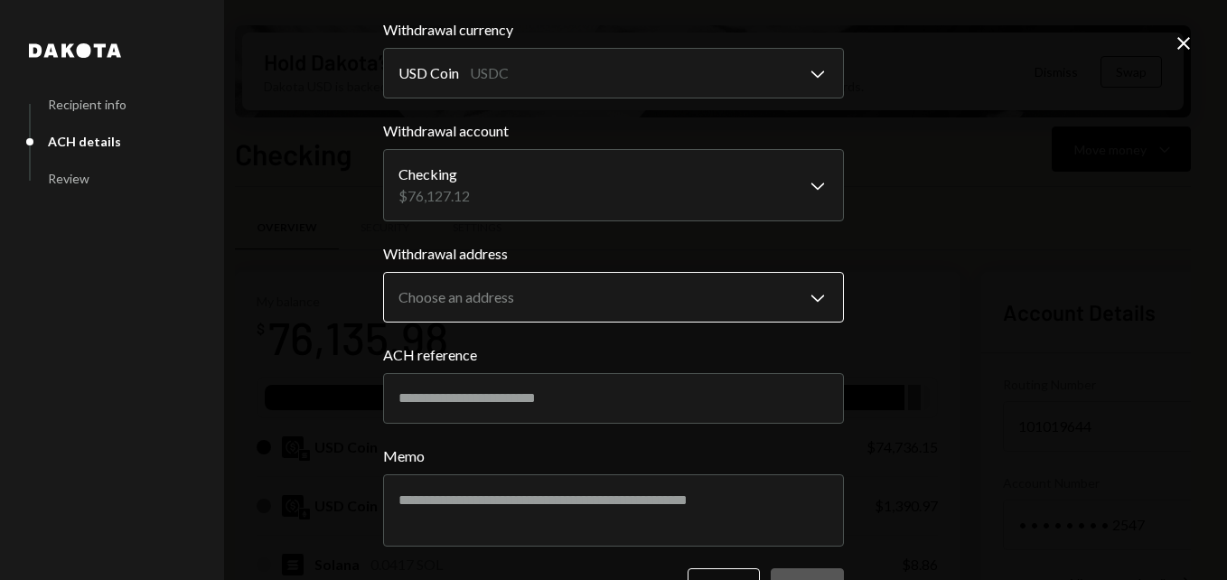
type input "7500"
click at [446, 296] on body "P Pipe Foundation Caret Down Home Home Inbox Inbox Activities Transactions Acco…" at bounding box center [613, 290] width 1227 height 580
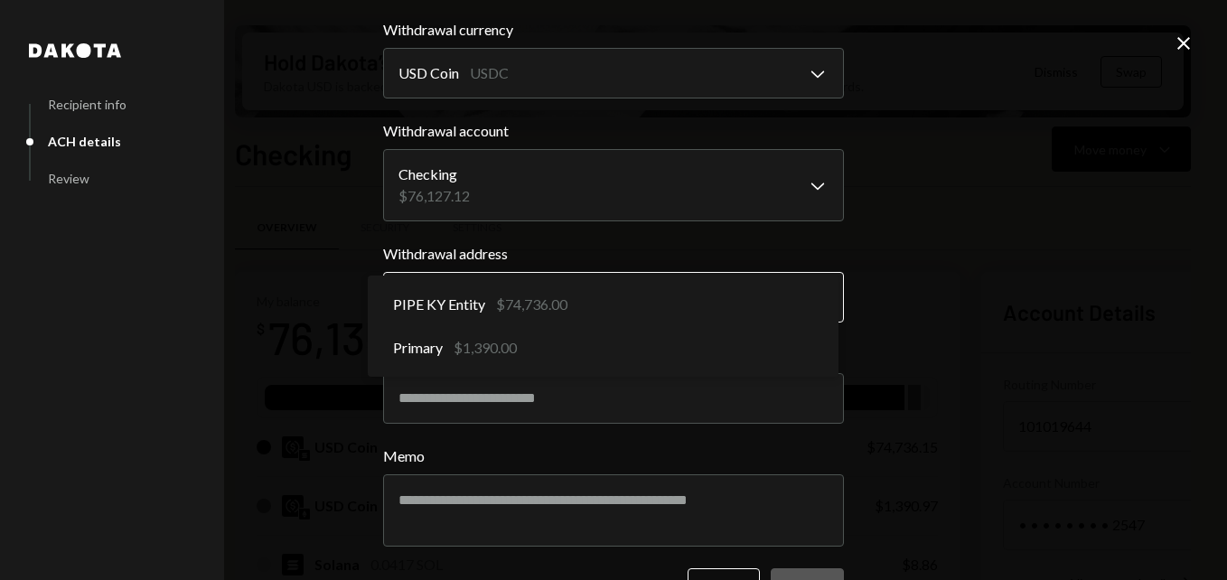
select select "**********"
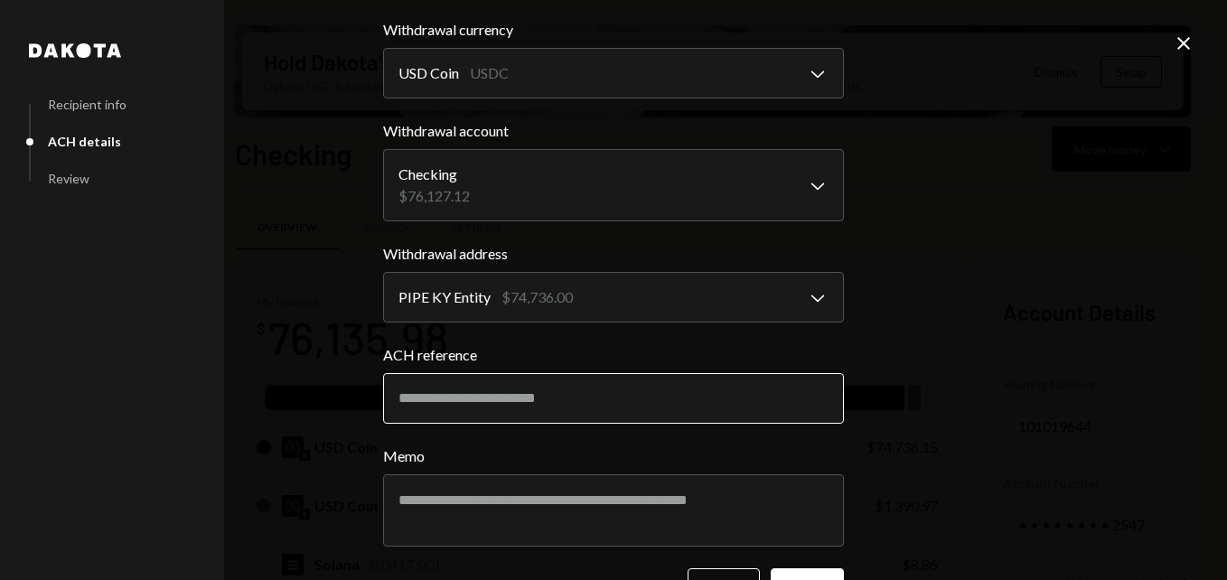
click at [488, 392] on input "ACH reference" at bounding box center [613, 398] width 461 height 51
click at [503, 409] on input "ACH reference" at bounding box center [613, 398] width 461 height 51
paste input "**********"
drag, startPoint x: 471, startPoint y: 400, endPoint x: 414, endPoint y: 401, distance: 57.0
click at [414, 401] on input "**********" at bounding box center [613, 398] width 461 height 51
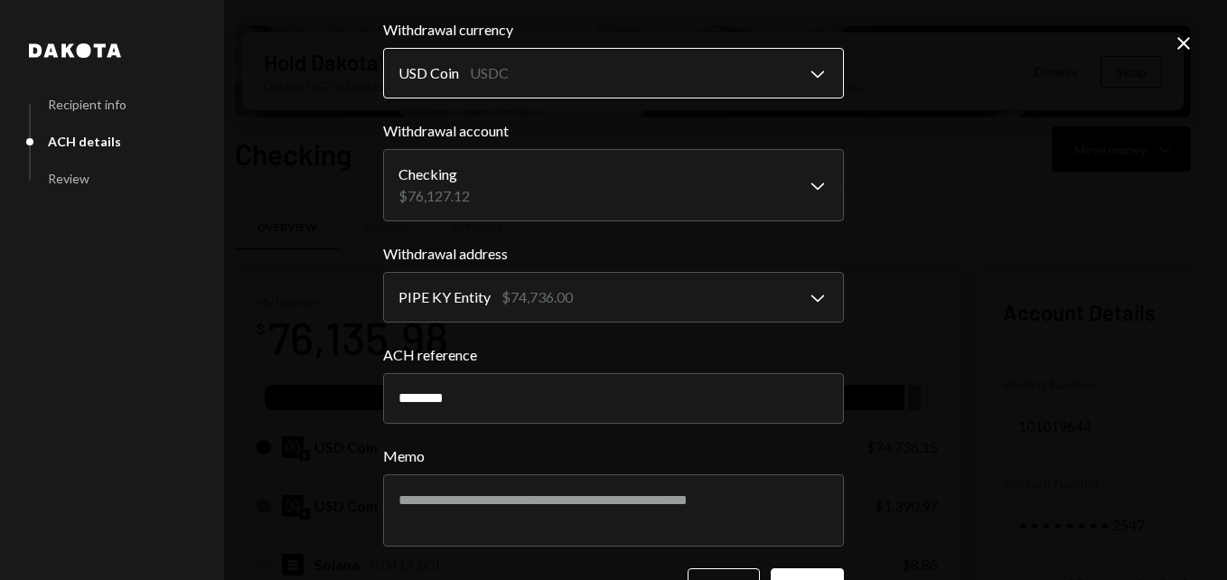
type input "********"
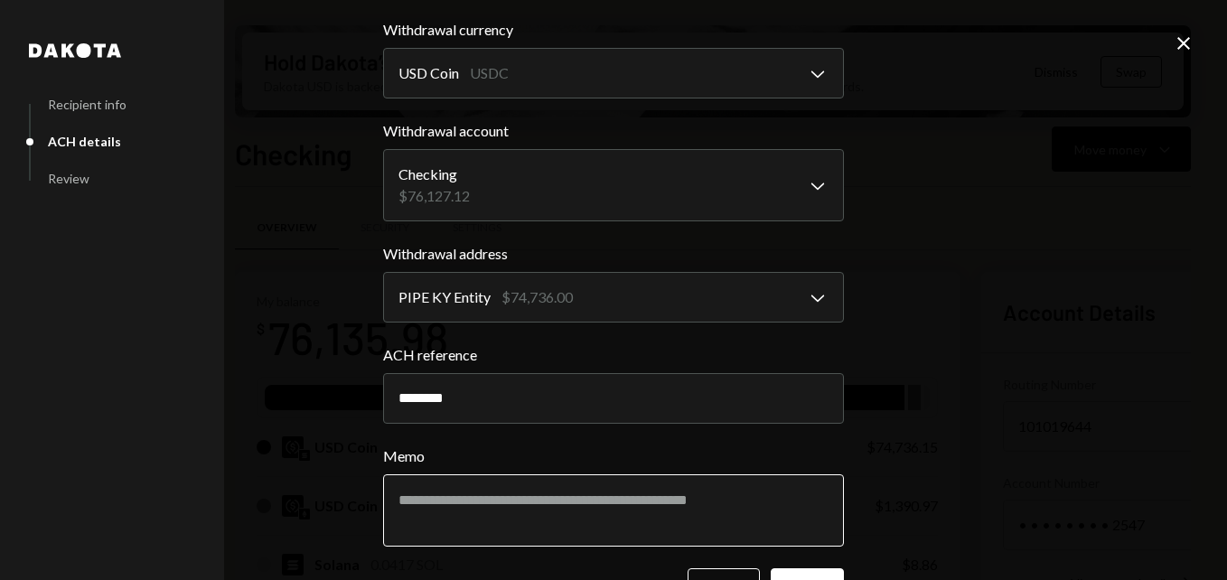
click at [465, 493] on textarea "Memo" at bounding box center [613, 511] width 461 height 72
paste textarea "******** ****"
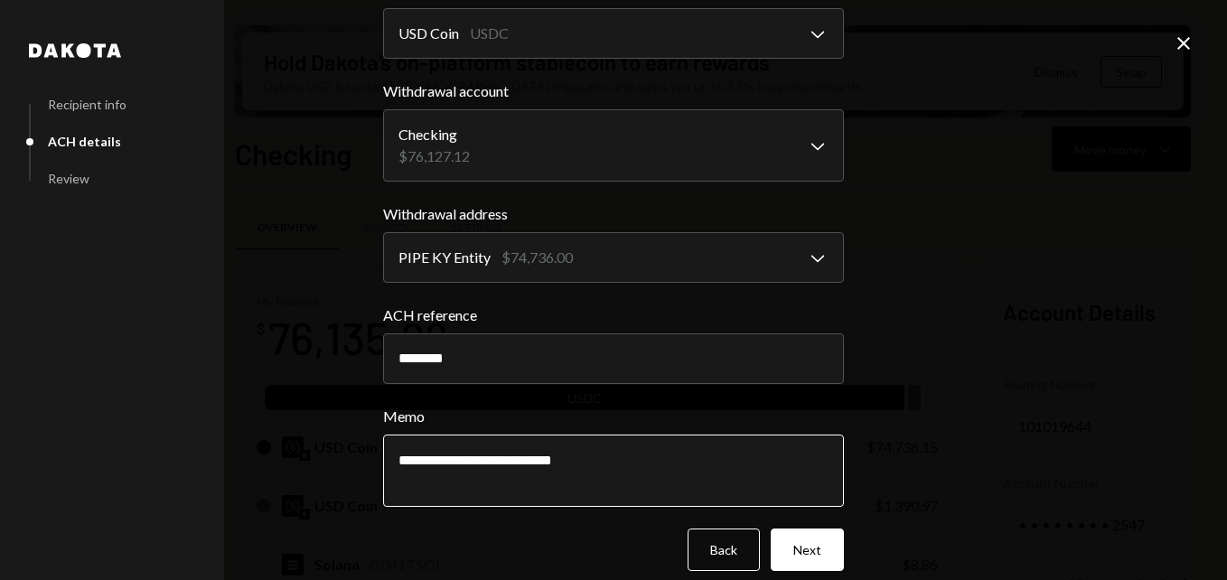
scroll to position [240, 0]
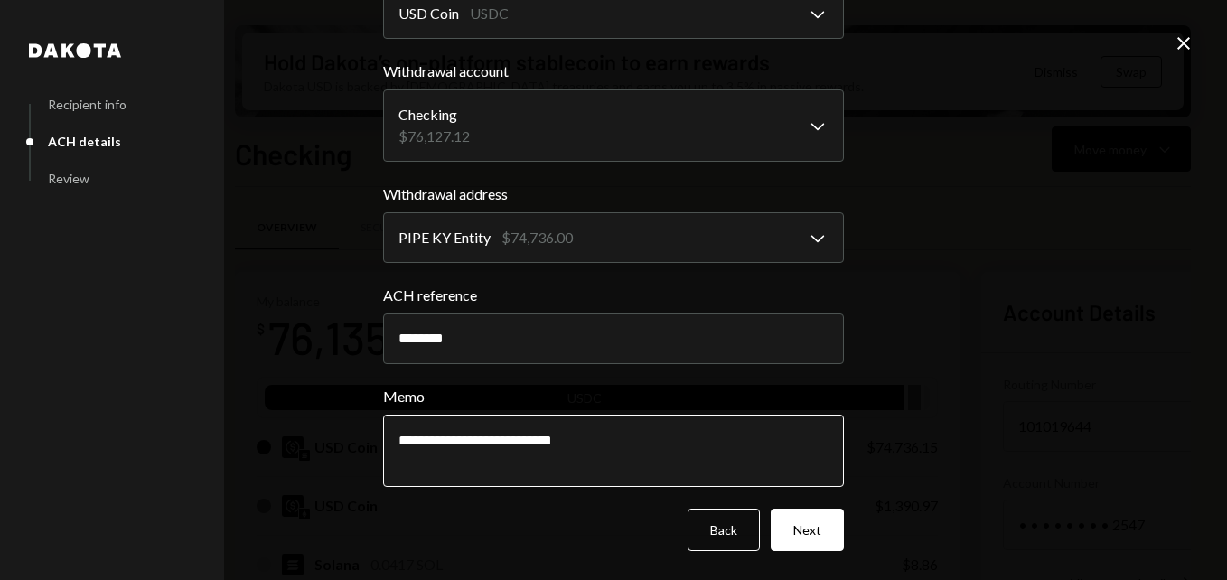
type textarea "**********"
click at [784, 535] on button "Next" at bounding box center [807, 530] width 73 height 42
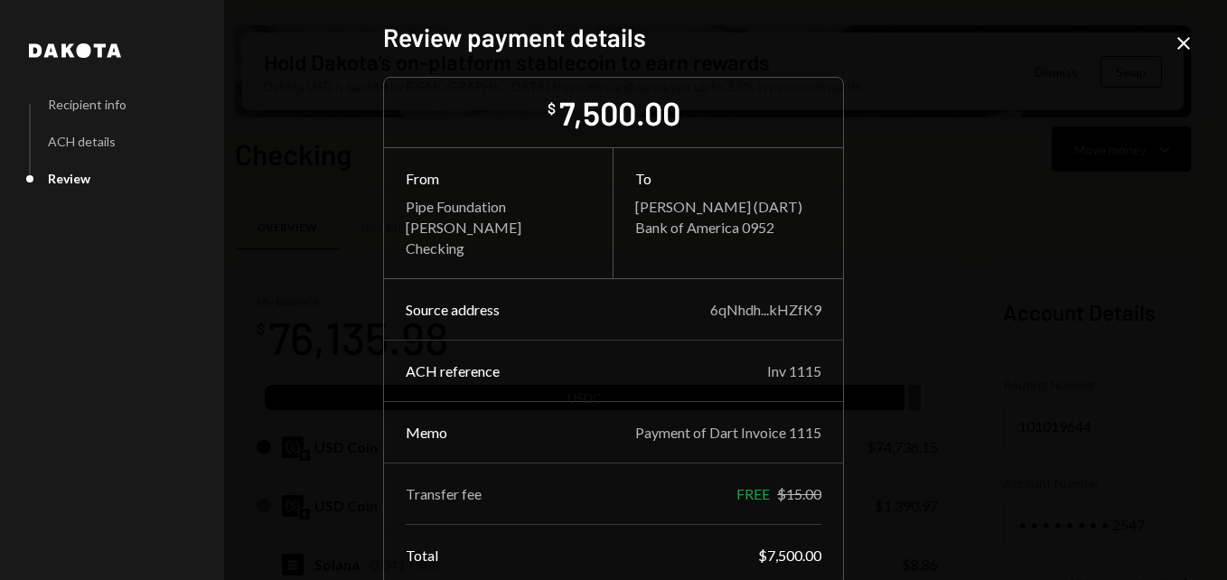
scroll to position [99, 0]
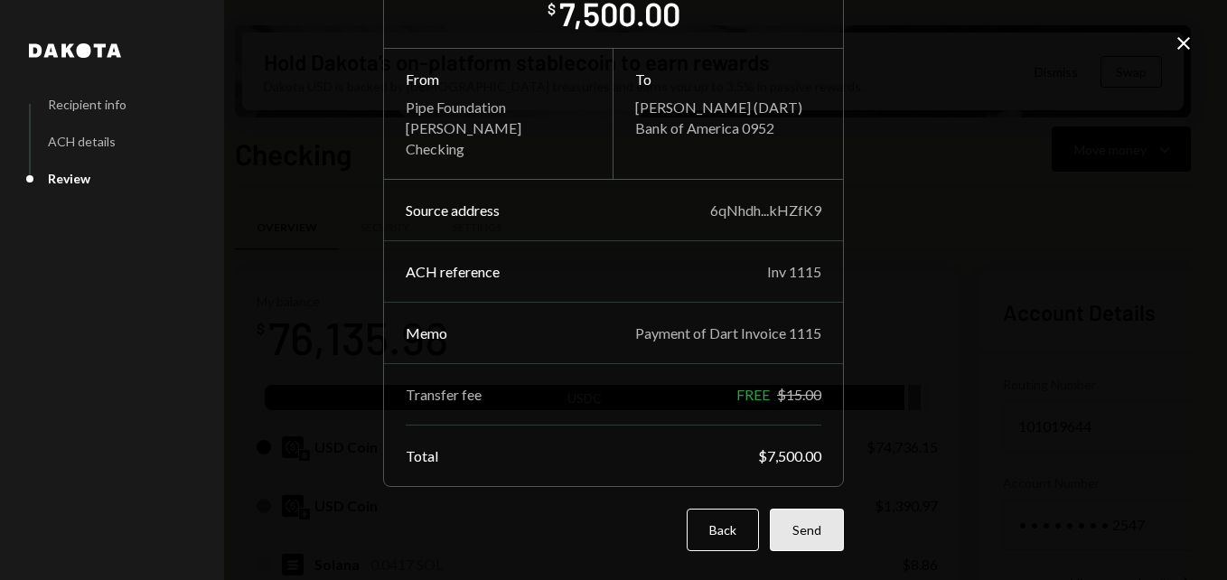
click at [808, 522] on button "Send" at bounding box center [807, 530] width 74 height 42
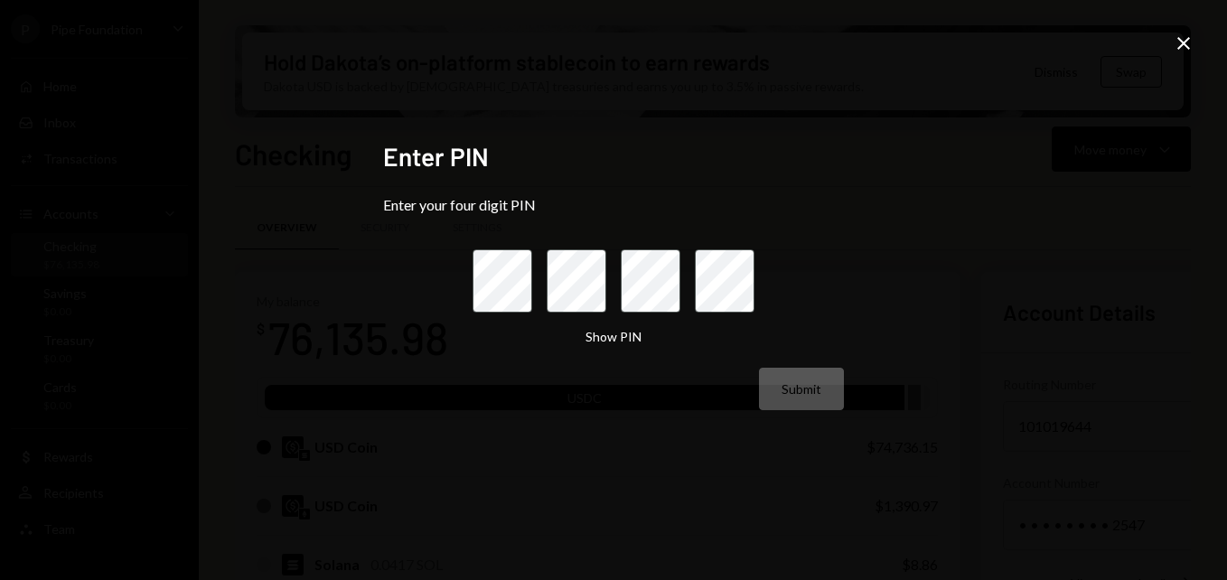
scroll to position [0, 0]
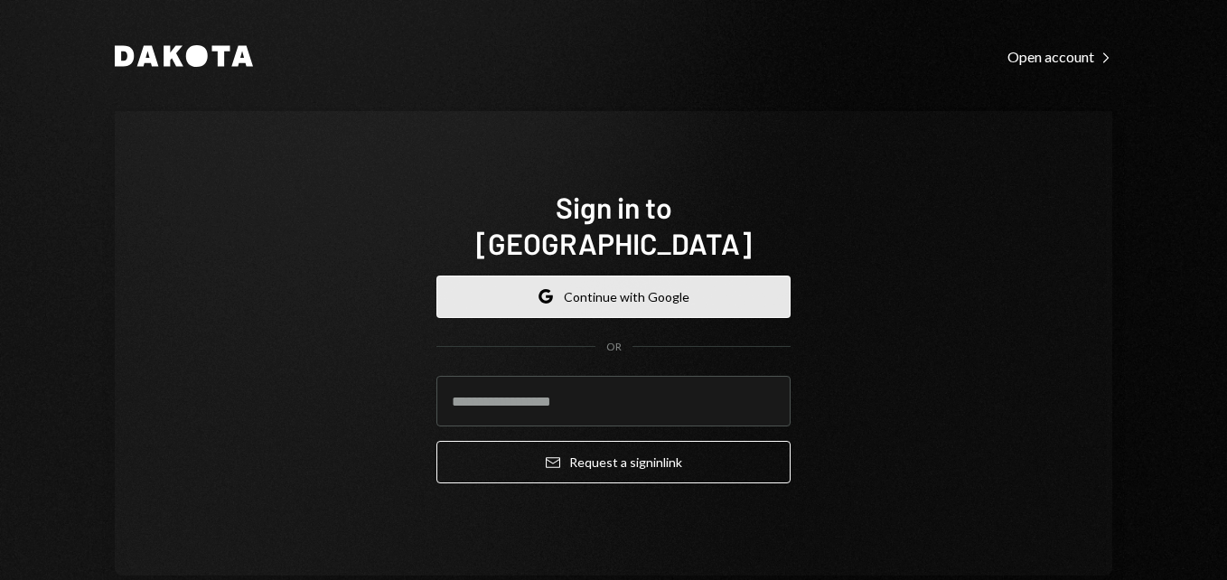
click at [687, 288] on button "Google Continue with Google" at bounding box center [614, 297] width 354 height 42
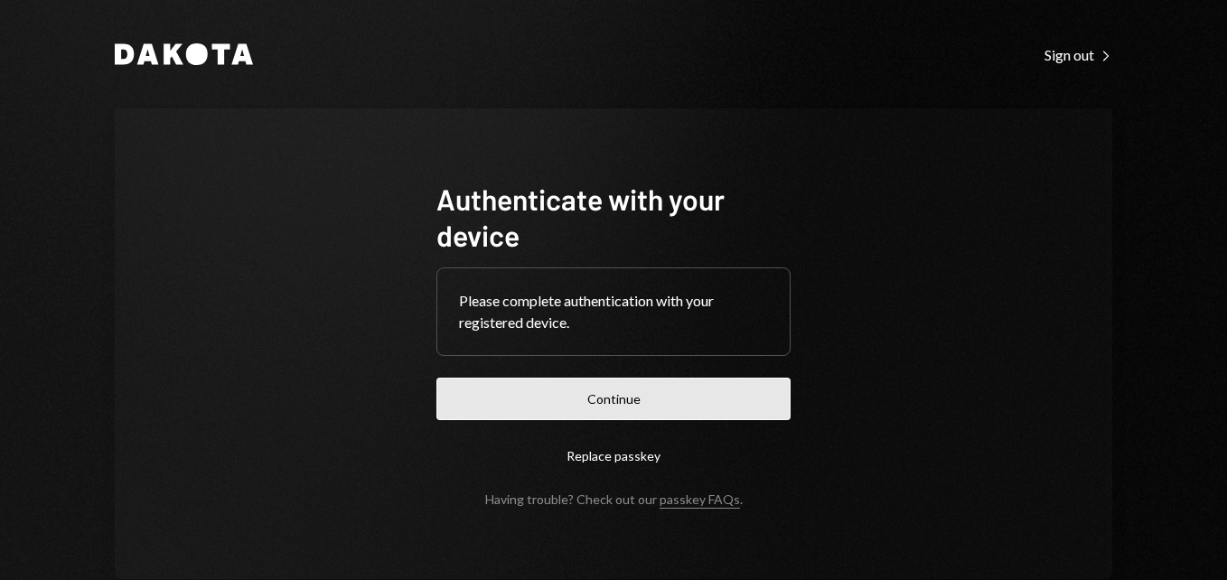
click at [716, 396] on button "Continue" at bounding box center [614, 399] width 354 height 42
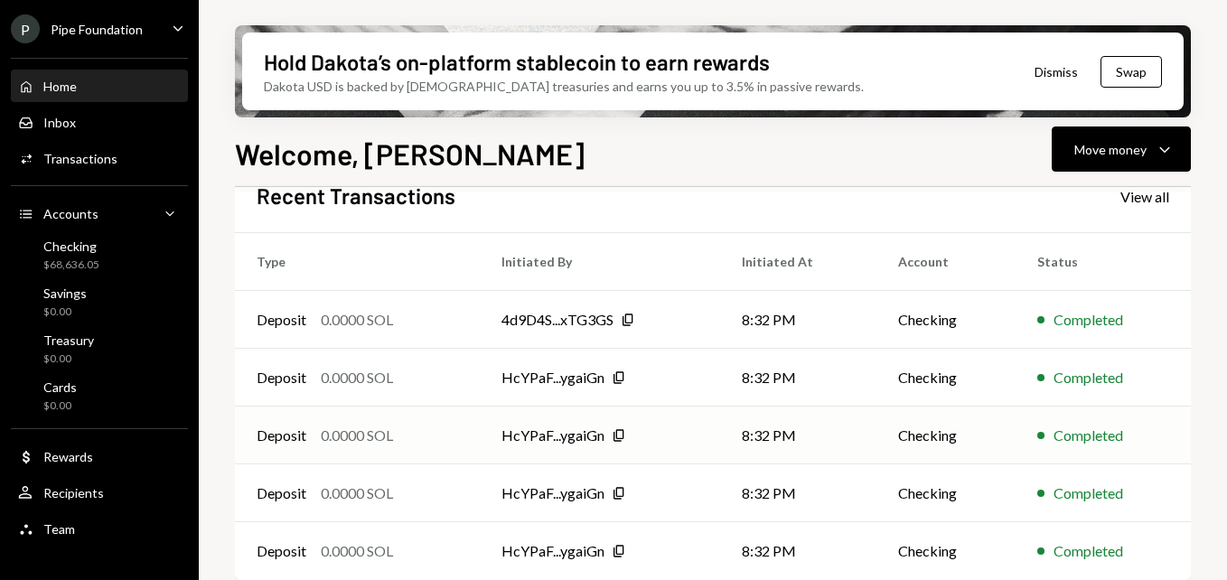
scroll to position [510, 0]
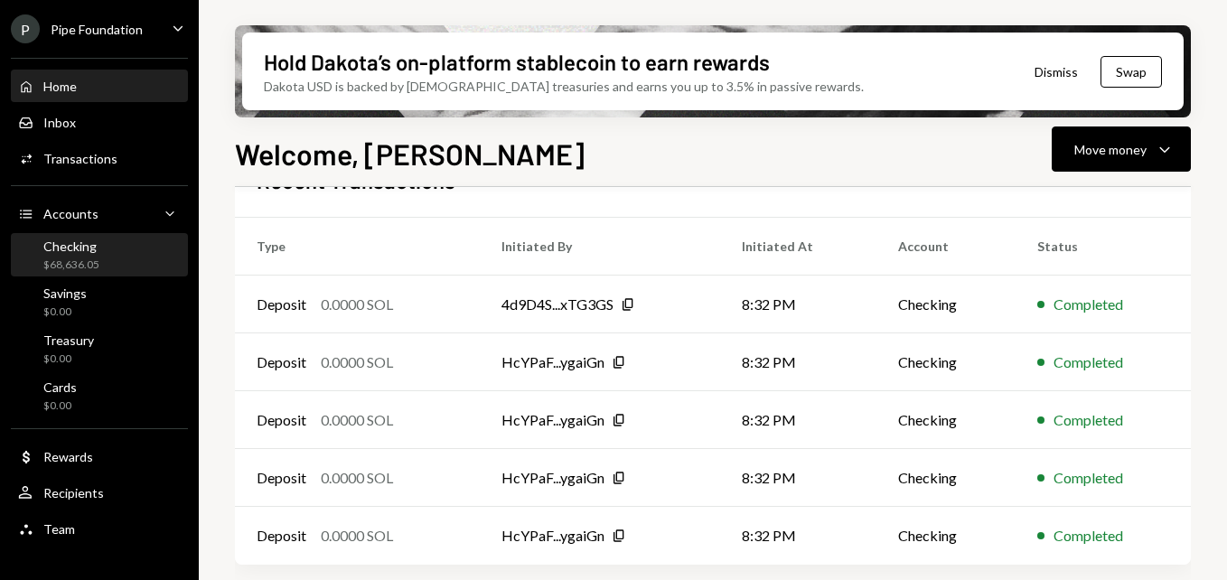
click at [98, 269] on div "$68,636.05" at bounding box center [71, 265] width 56 height 15
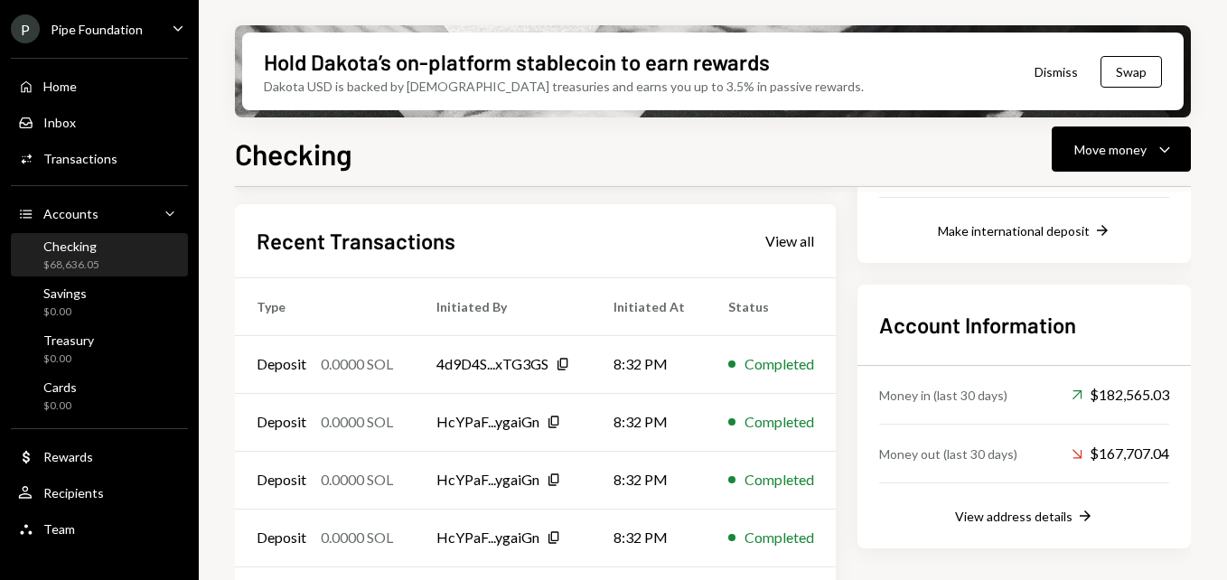
scroll to position [388, 0]
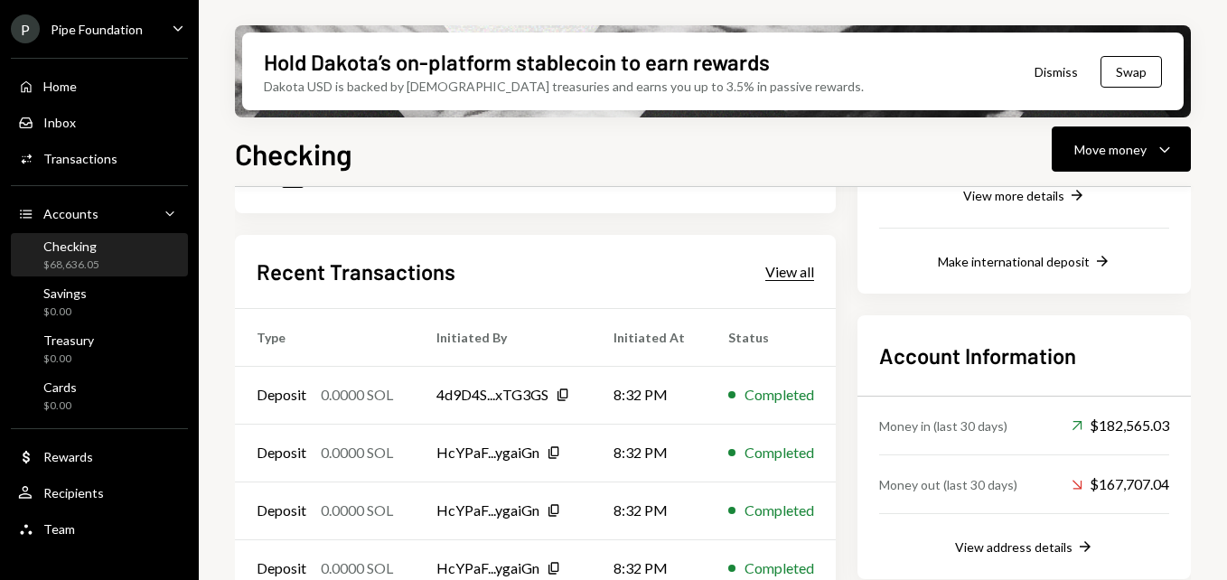
click at [796, 277] on div "View all" at bounding box center [790, 272] width 49 height 18
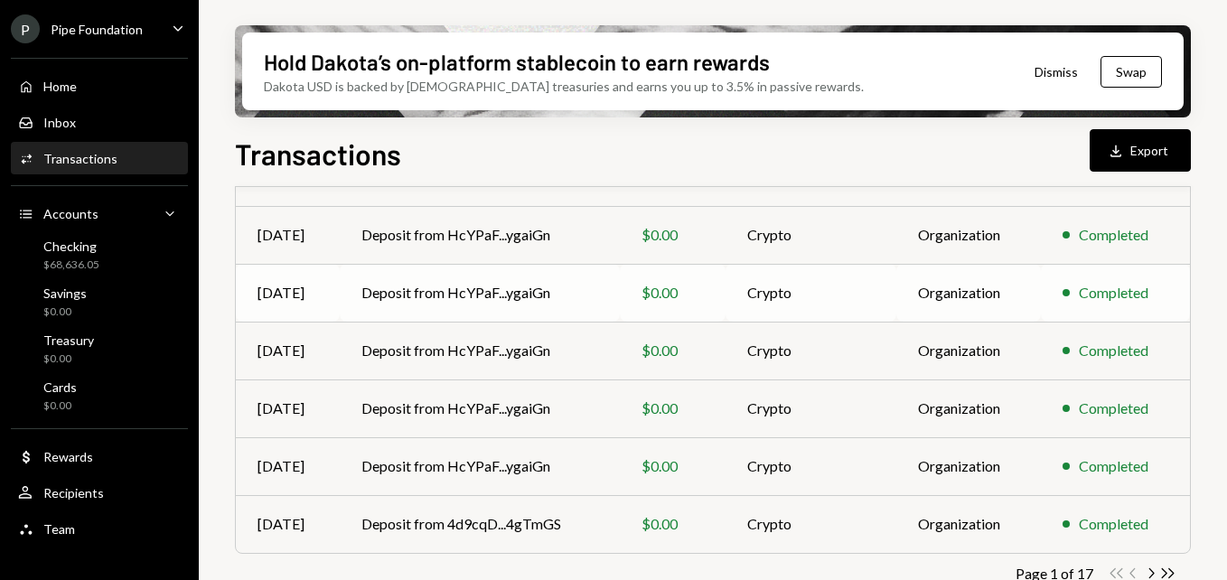
scroll to position [449, 0]
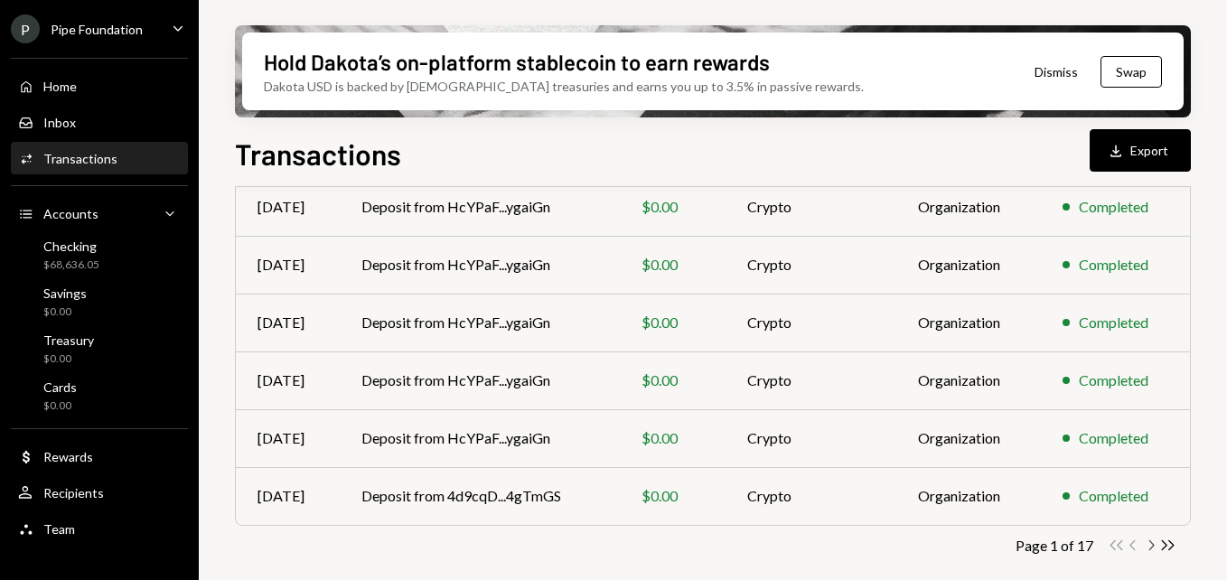
click at [1147, 547] on icon "Chevron Right" at bounding box center [1151, 545] width 17 height 17
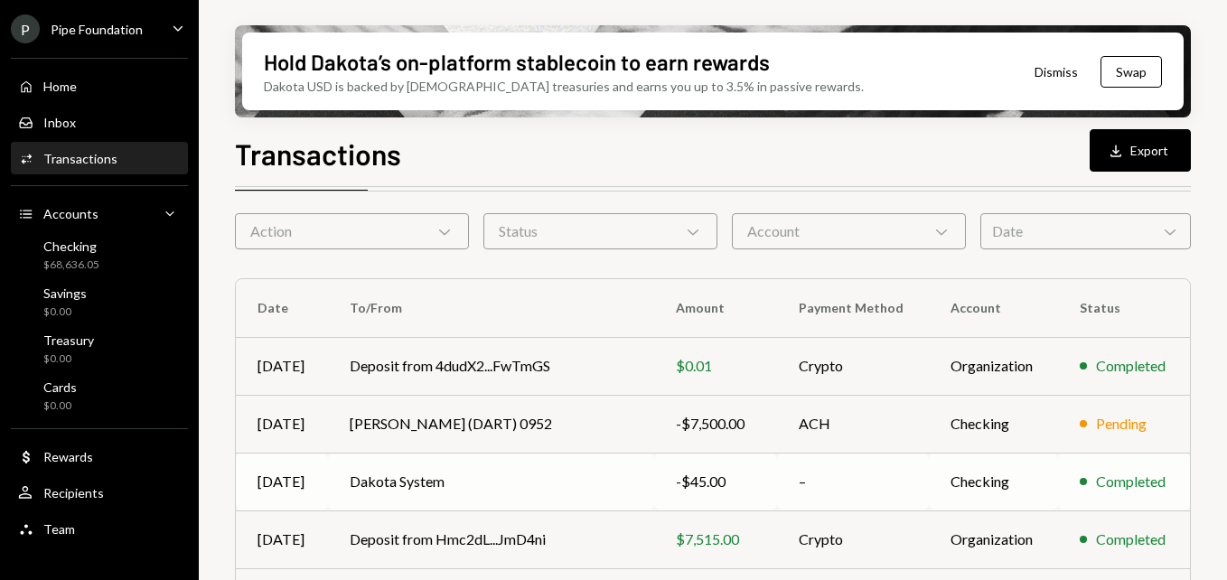
scroll to position [90, 0]
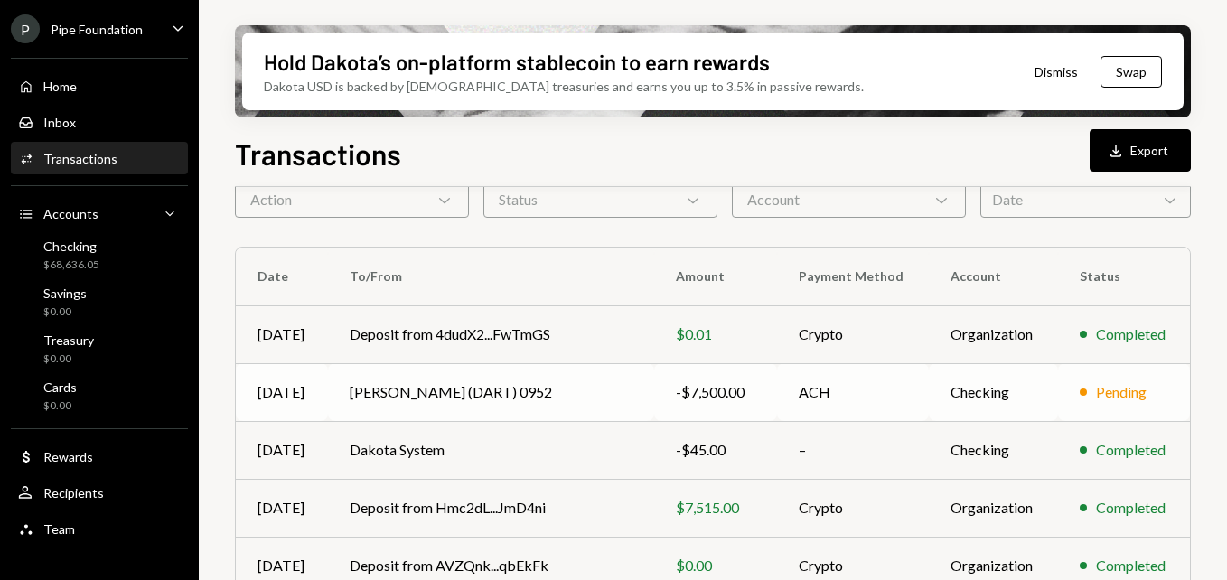
click at [592, 393] on td "Jane V Herman Llc (DART) 0952" at bounding box center [491, 392] width 326 height 58
